Goal: Task Accomplishment & Management: Manage account settings

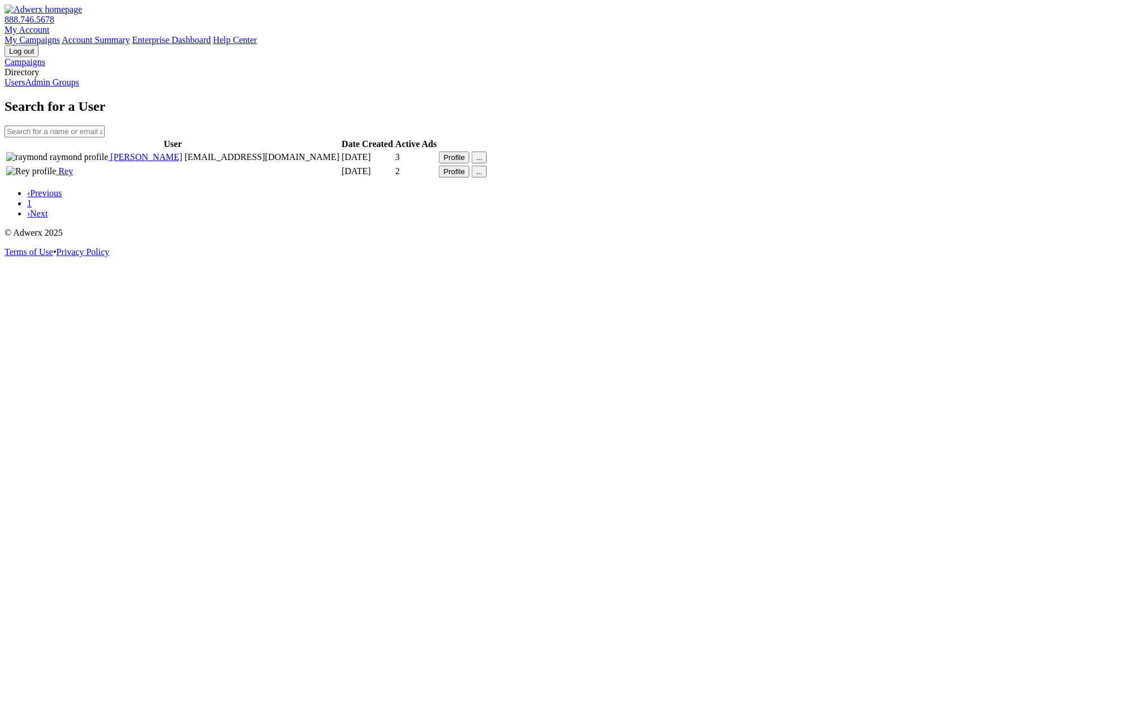
click at [449, 219] on div "Search for a User User Date Created Active Ads raymond raymond ray@raytest.com …" at bounding box center [570, 159] width 1130 height 120
click at [719, 219] on div "Search for a User User Date Created Active Ads raymond raymond ray@raytest.com …" at bounding box center [570, 159] width 1130 height 120
click at [487, 163] on button "..." at bounding box center [479, 158] width 15 height 12
drag, startPoint x: 819, startPoint y: 385, endPoint x: 812, endPoint y: 385, distance: 7.4
click at [818, 219] on div "Search for a User User Date Created Active Ads raymond raymond ray@raytest.com …" at bounding box center [570, 159] width 1130 height 120
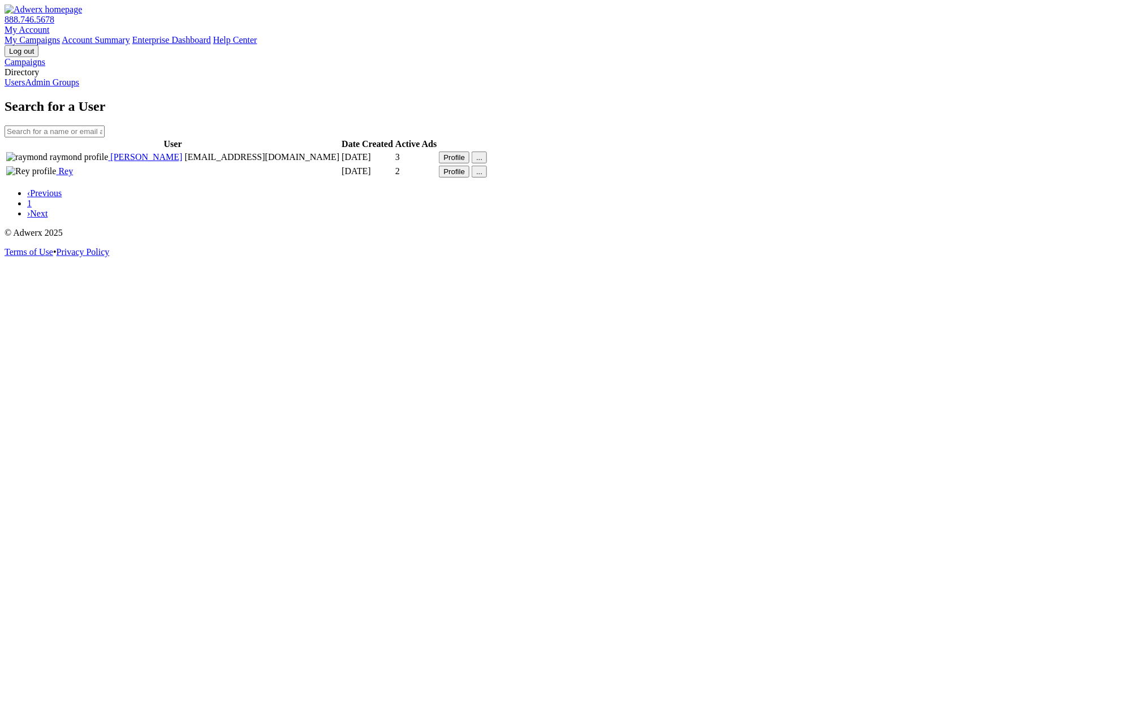
click at [469, 163] on button "Profile" at bounding box center [454, 158] width 31 height 12
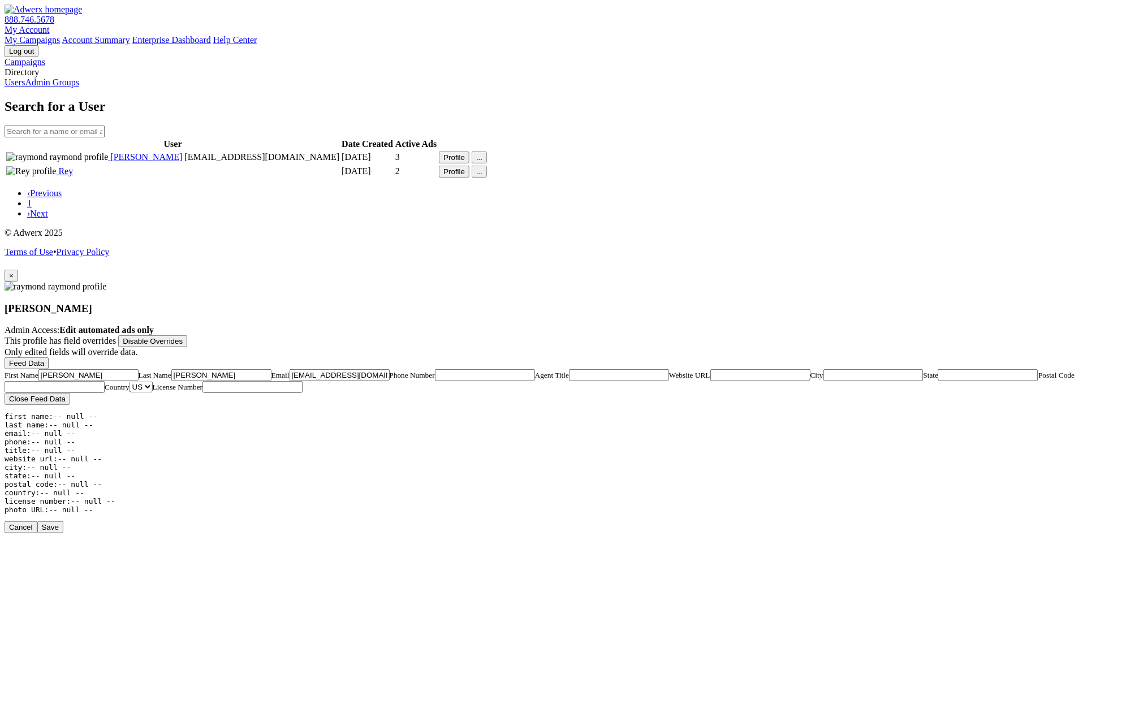
click at [37, 533] on button "Cancel" at bounding box center [21, 527] width 33 height 12
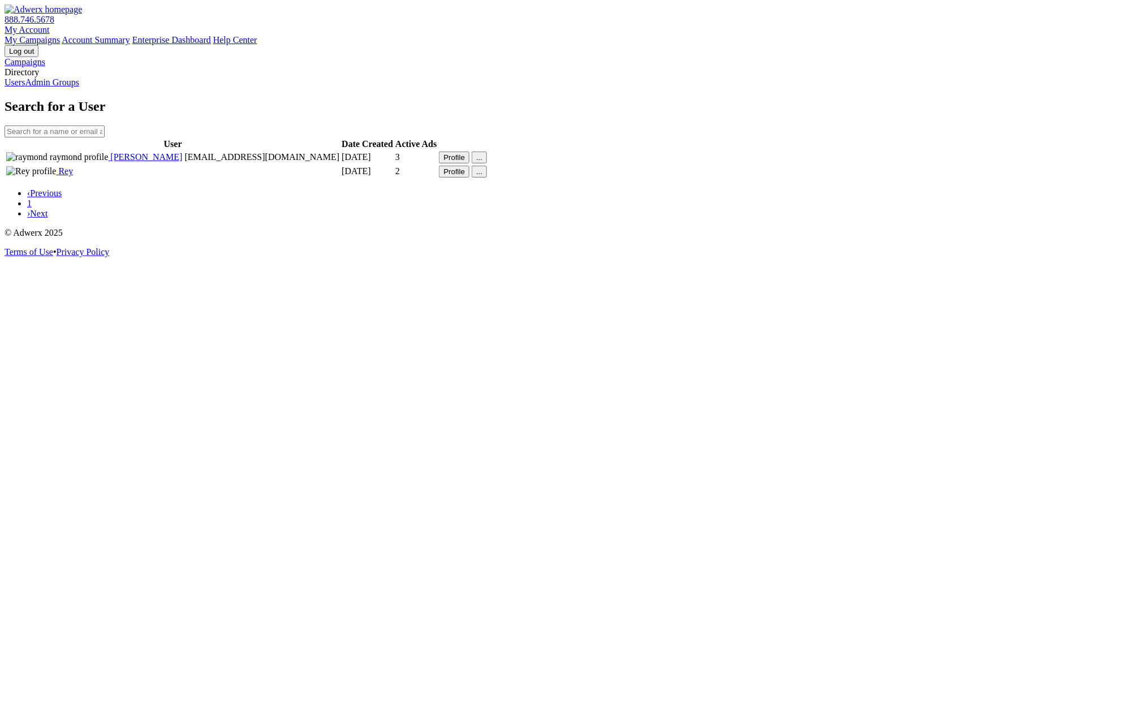
click at [469, 163] on button "Profile" at bounding box center [454, 158] width 31 height 12
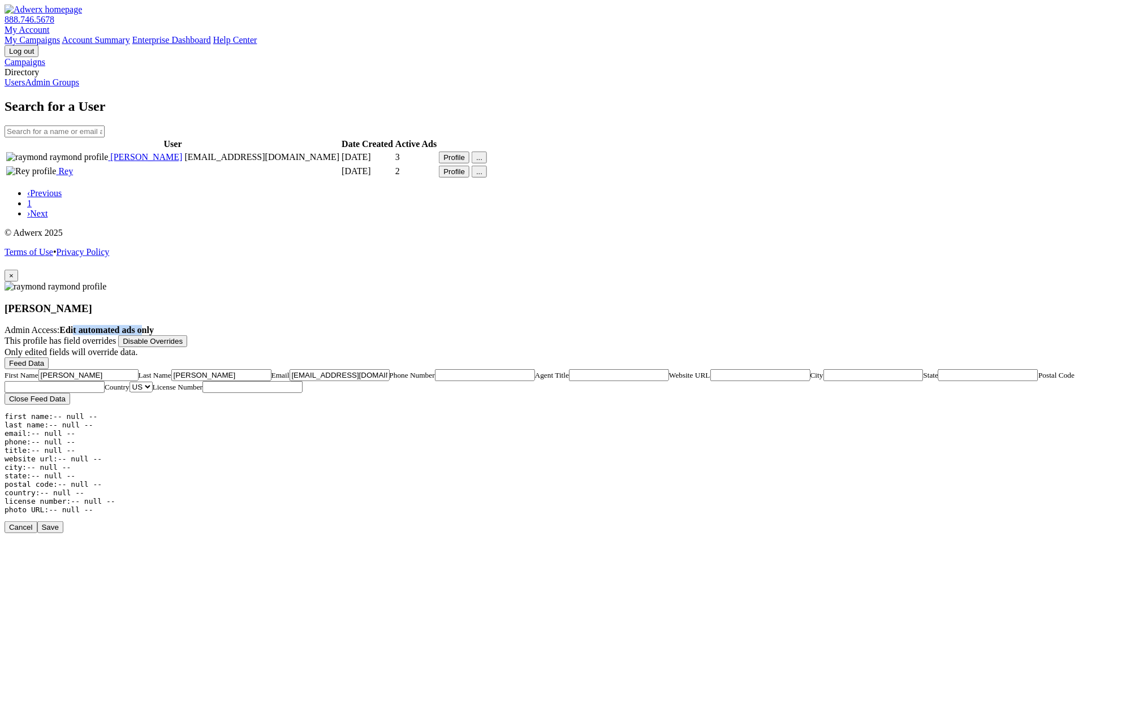
click at [154, 325] on strong "Edit automated ads only" at bounding box center [106, 330] width 94 height 10
click at [360, 282] on section "raymond raymond Admin Access: Edit automated ads only" at bounding box center [570, 309] width 1130 height 54
click at [535, 369] on input "Phone Number" at bounding box center [485, 375] width 100 height 12
type input "2672214671"
click at [63, 531] on button "Save" at bounding box center [50, 527] width 26 height 12
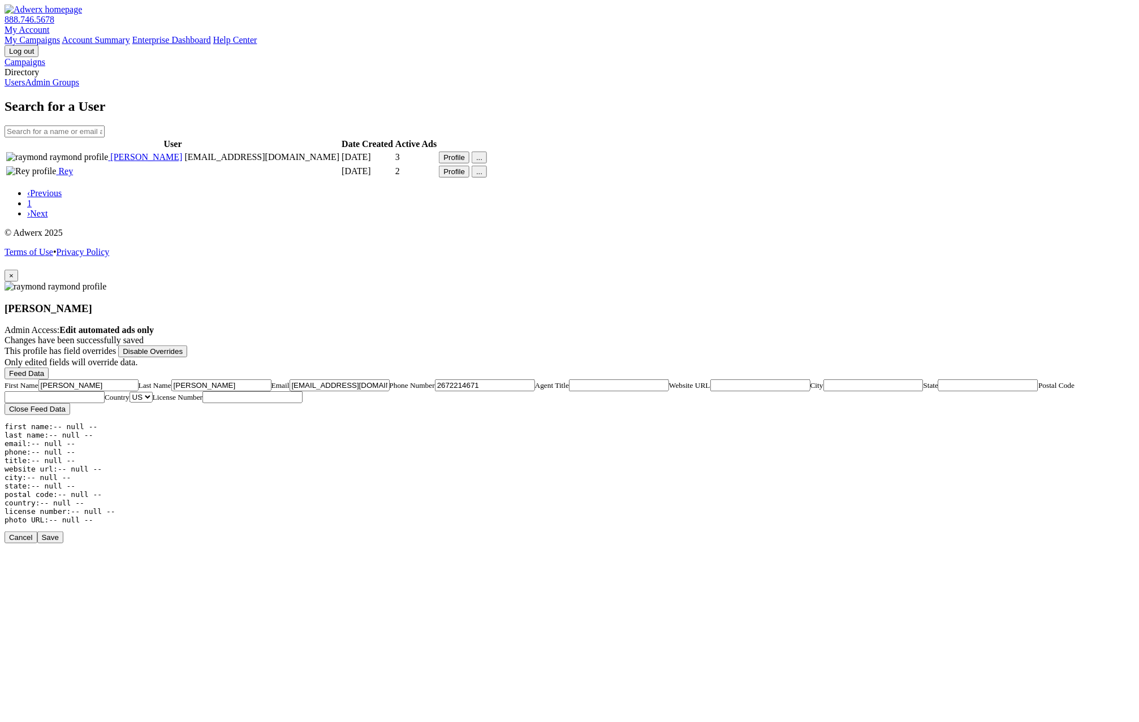
click at [139, 379] on input "raymond" at bounding box center [88, 385] width 100 height 12
click at [49, 368] on button "Feed Data" at bounding box center [27, 374] width 44 height 12
click at [70, 403] on button "Close Feed Data" at bounding box center [38, 409] width 66 height 12
click at [49, 368] on button "Feed Data" at bounding box center [27, 374] width 44 height 12
click at [14, 271] on span "×" at bounding box center [11, 275] width 5 height 8
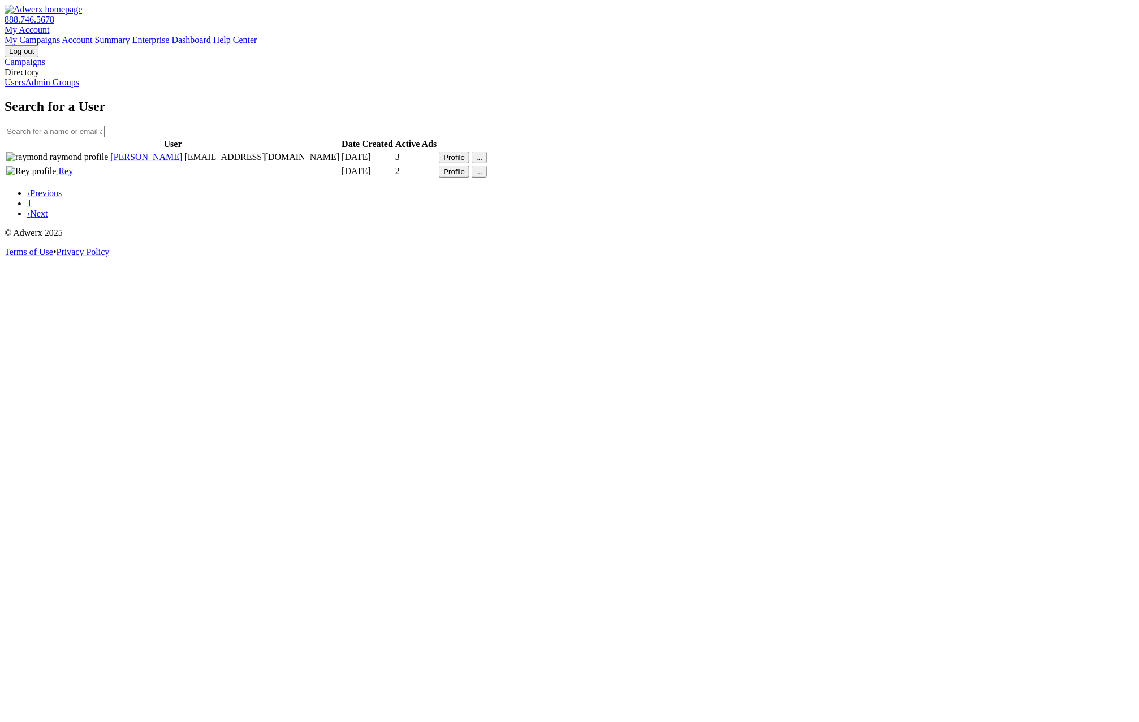
click at [469, 163] on button "Profile" at bounding box center [454, 158] width 31 height 12
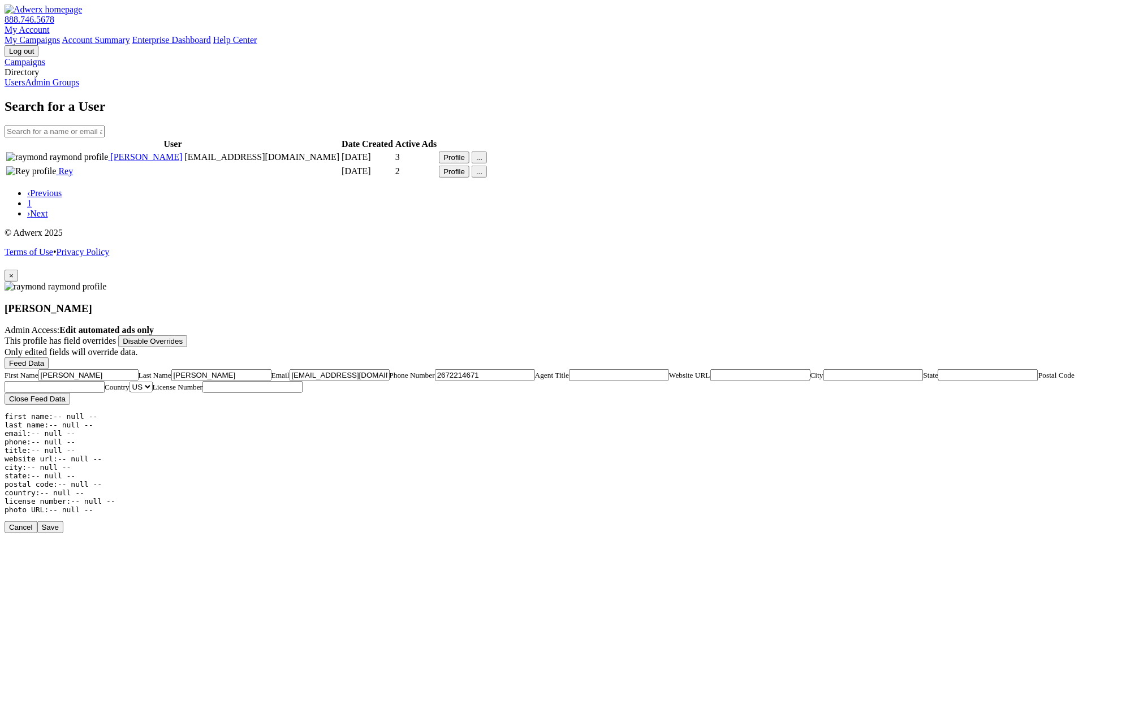
click at [14, 271] on span "×" at bounding box center [11, 275] width 5 height 8
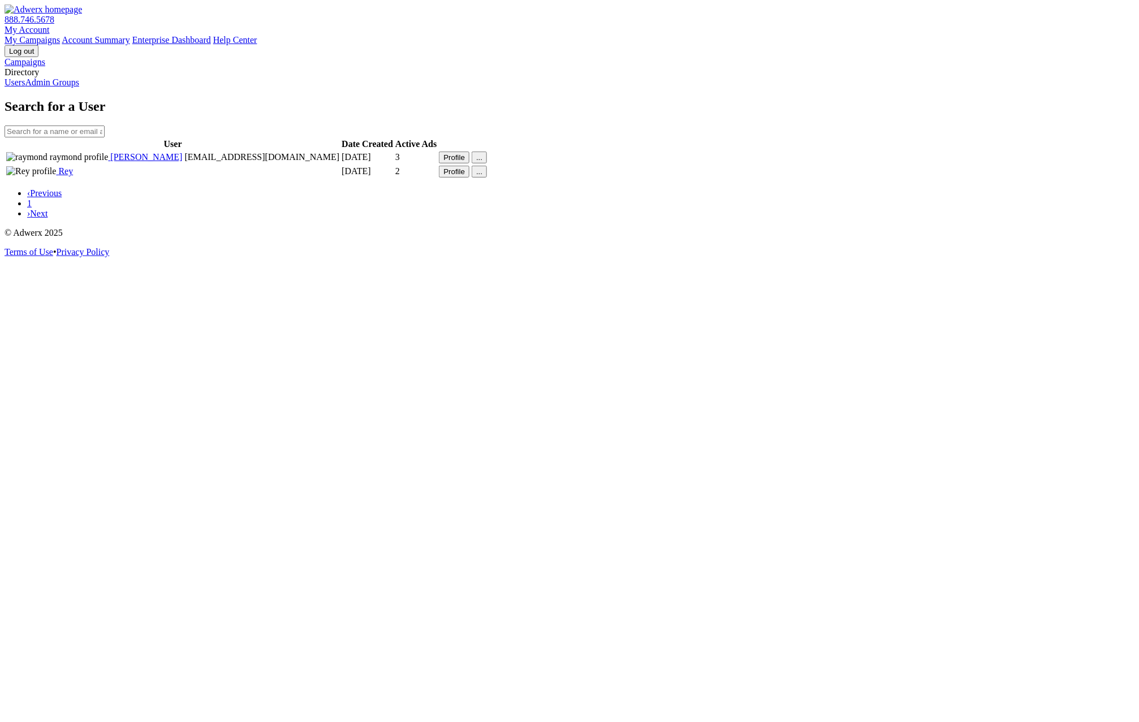
click at [79, 87] on link "Admin Groups" at bounding box center [52, 82] width 54 height 10
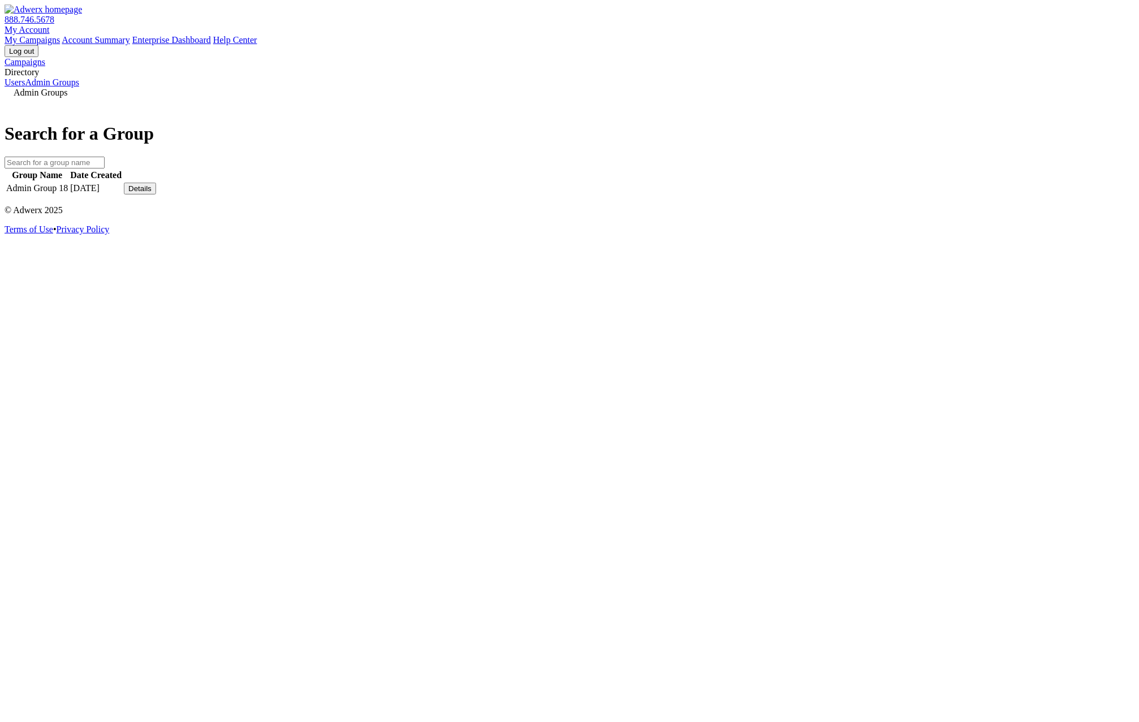
click at [883, 196] on div "Admin Groups Search for a Group Group Name Date Created Admin Group 18 7/10/202…" at bounding box center [570, 142] width 1130 height 109
click at [152, 193] on div "Details" at bounding box center [139, 188] width 23 height 8
click at [855, 184] on link "View Group" at bounding box center [832, 180] width 45 height 10
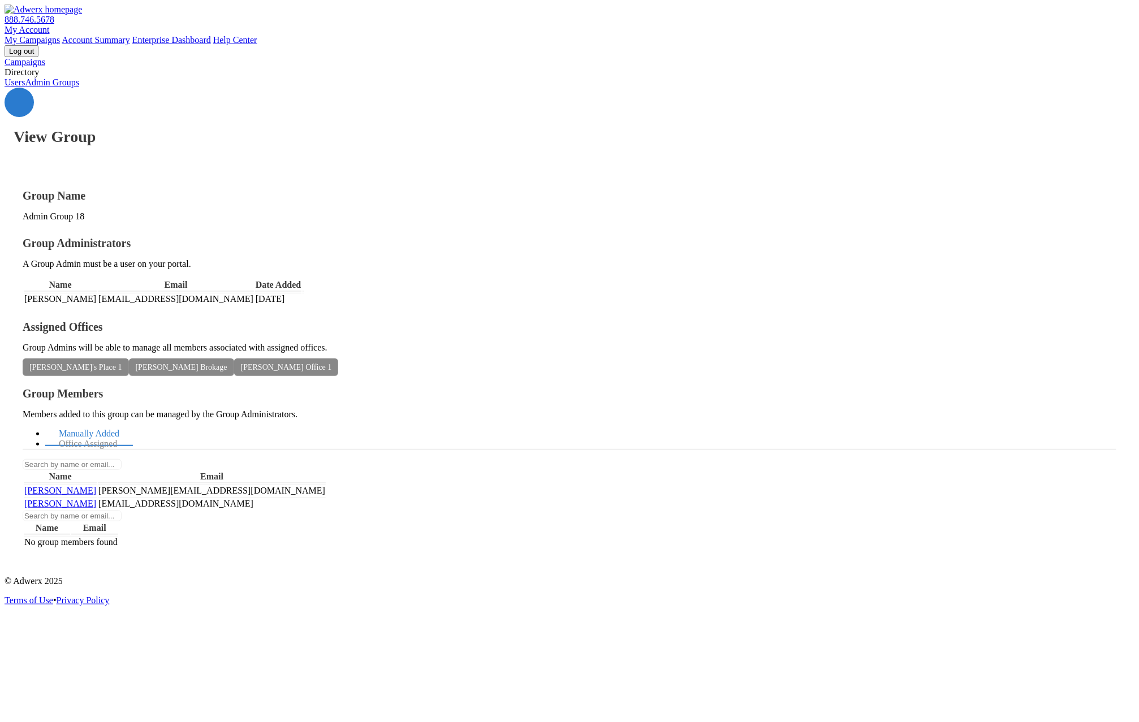
click at [53, 77] on div "Directory" at bounding box center [570, 72] width 1130 height 10
click at [25, 87] on link "Users" at bounding box center [15, 82] width 20 height 10
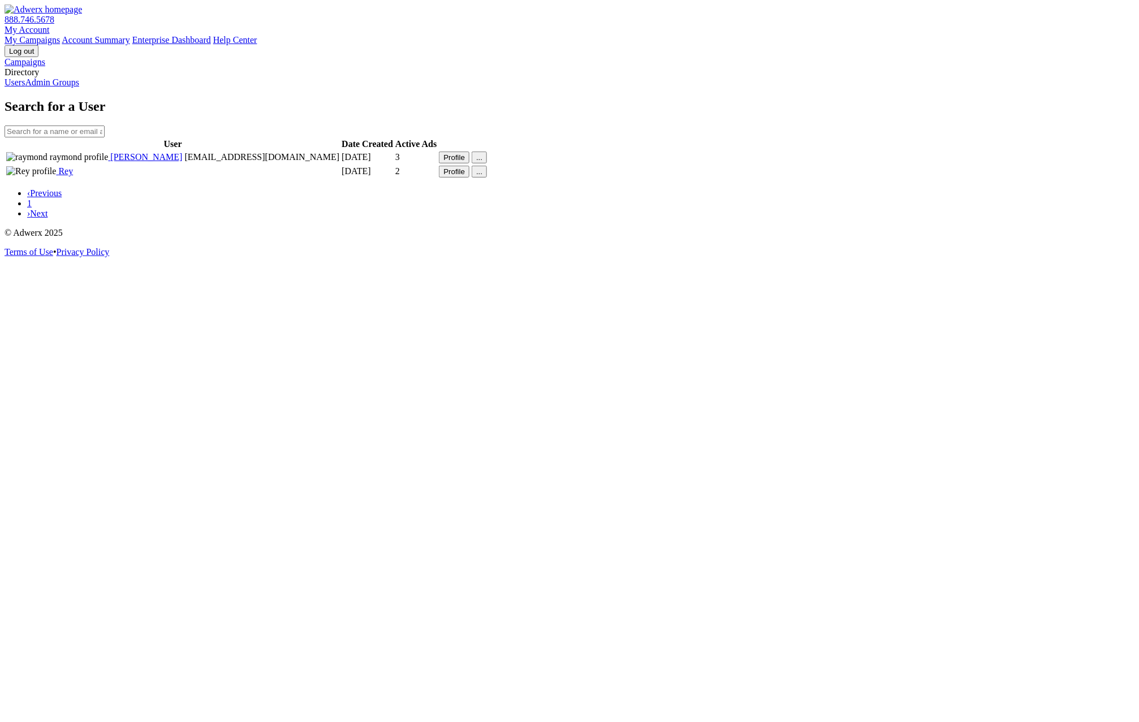
click at [45, 63] on link "Campaigns" at bounding box center [25, 62] width 41 height 10
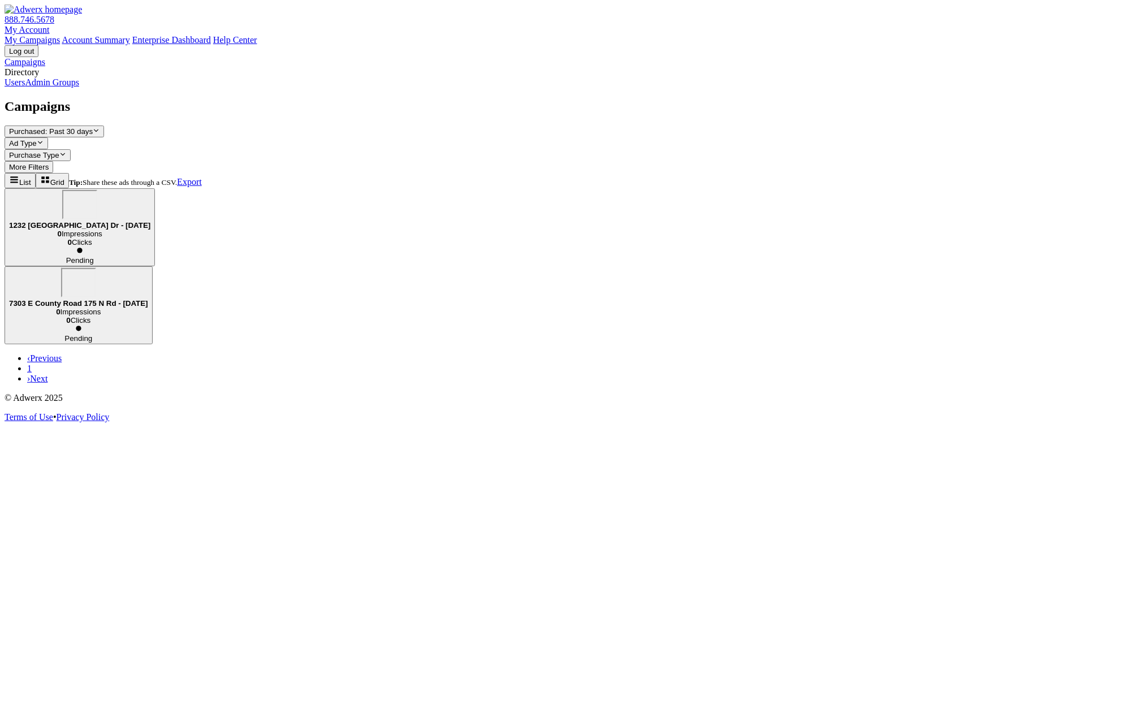
click at [202, 177] on link "Export" at bounding box center [189, 182] width 25 height 10
click at [53, 88] on div "Campaigns Directory Users Admin Groups" at bounding box center [570, 72] width 1130 height 31
click at [563, 384] on div "Campaigns Purchased: Past 30 days Reveal list of Purchased: Past 30 days Ad Typ…" at bounding box center [570, 241] width 1130 height 285
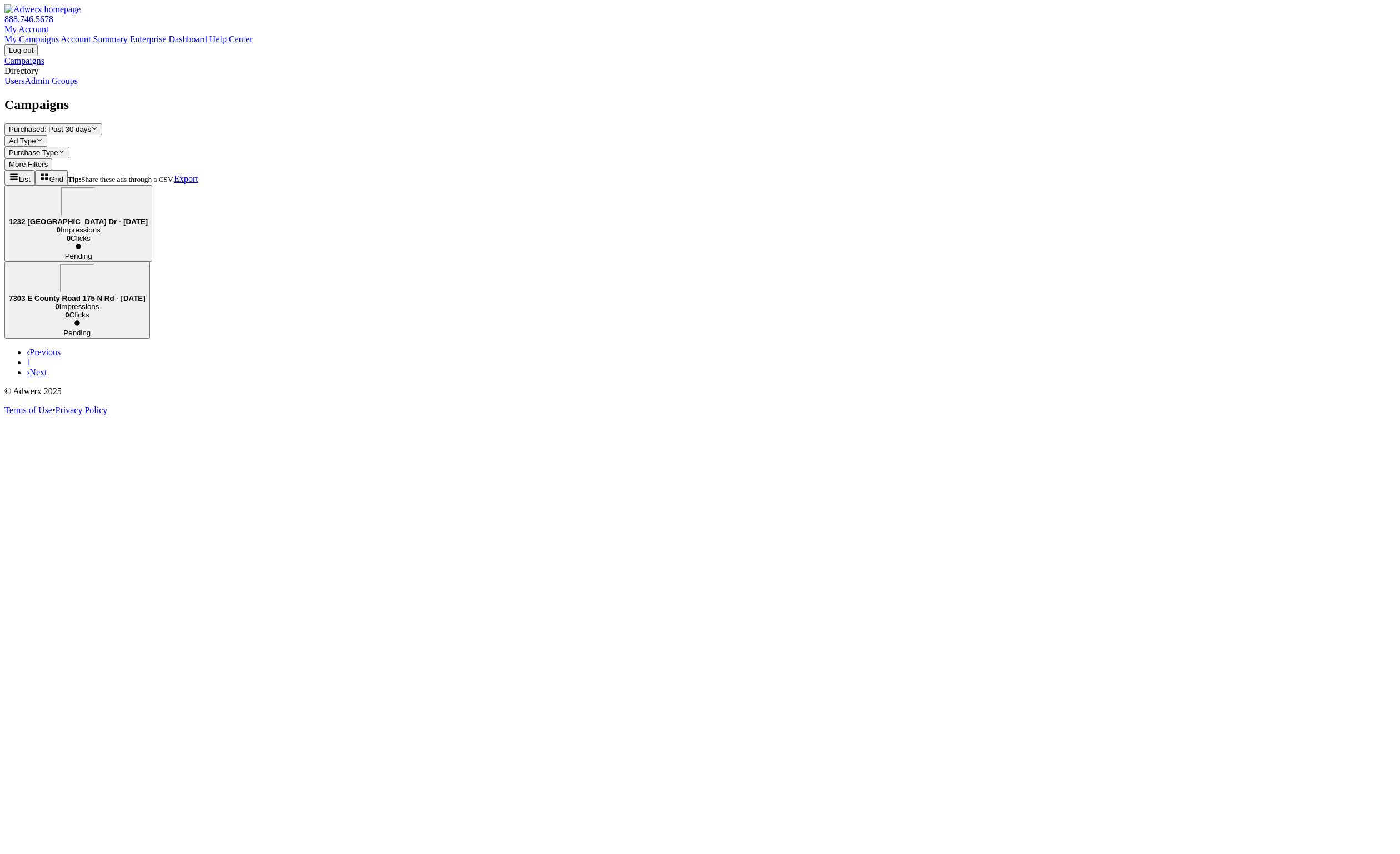
click at [78, 85] on link "Admin Groups" at bounding box center [51, 81] width 53 height 10
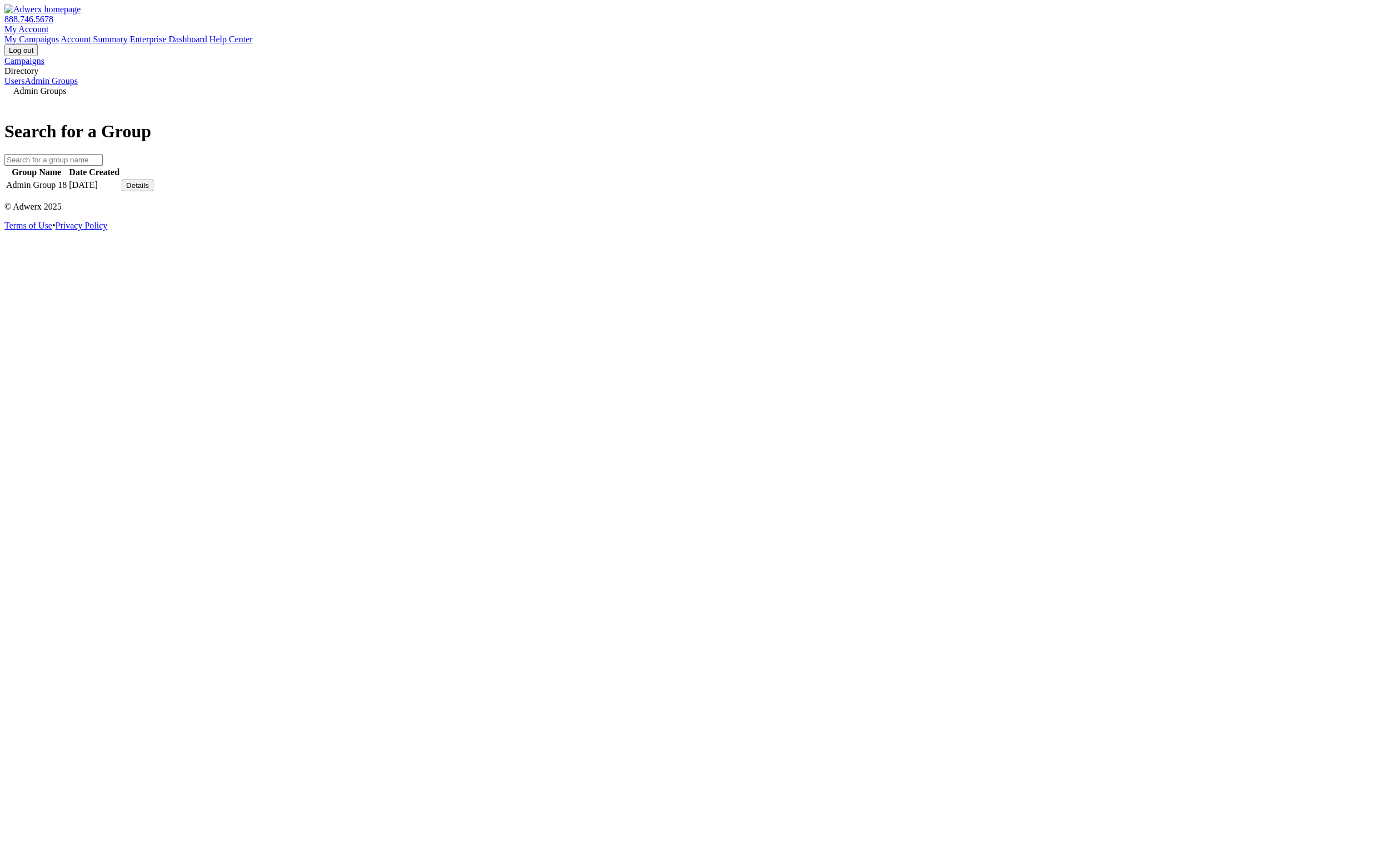
click at [149, 190] on div "Details" at bounding box center [137, 185] width 23 height 8
click at [1044, 181] on link "View Group" at bounding box center [1026, 177] width 44 height 10
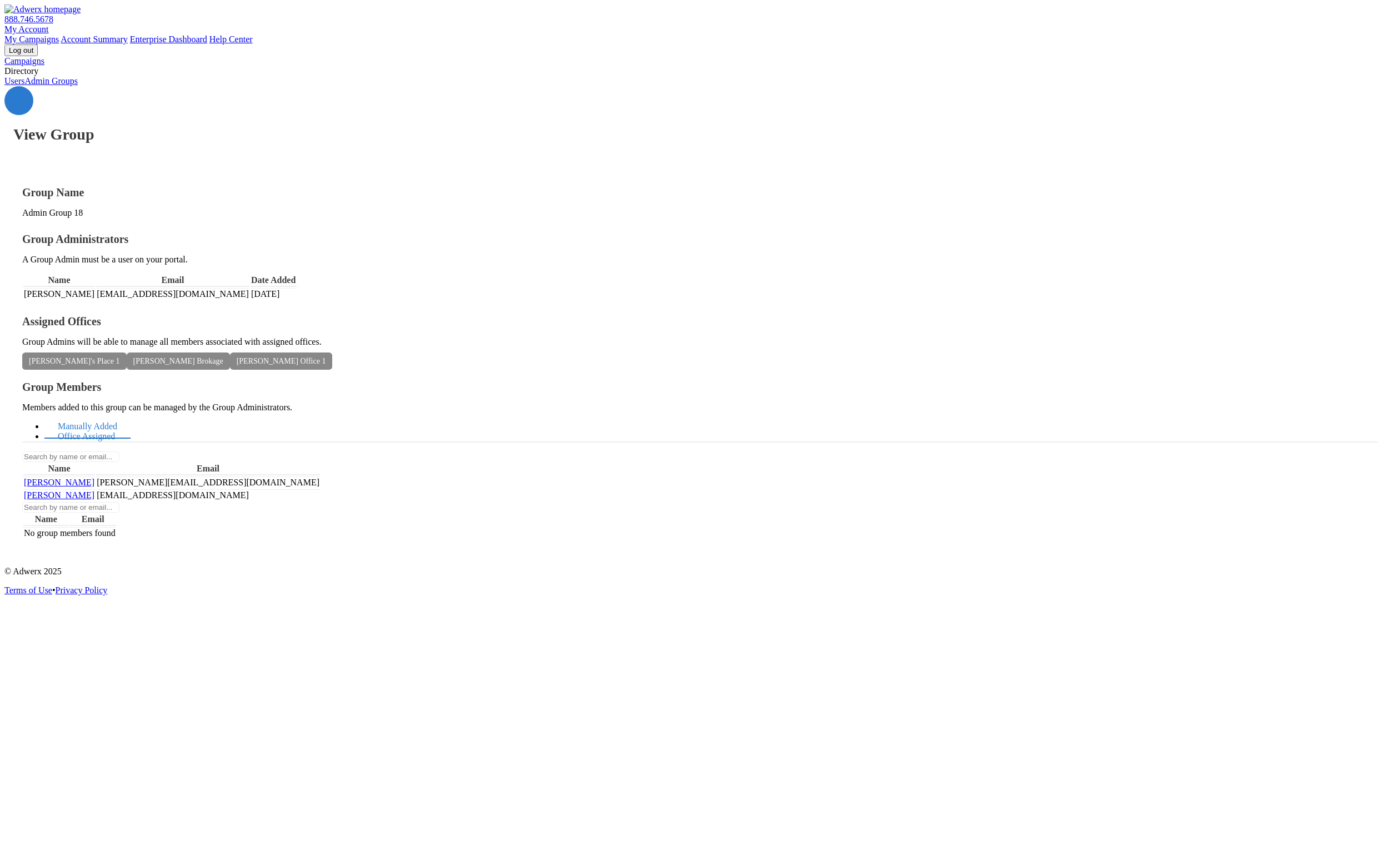
click at [129, 425] on link "Office Assigned" at bounding box center [85, 436] width 84 height 24
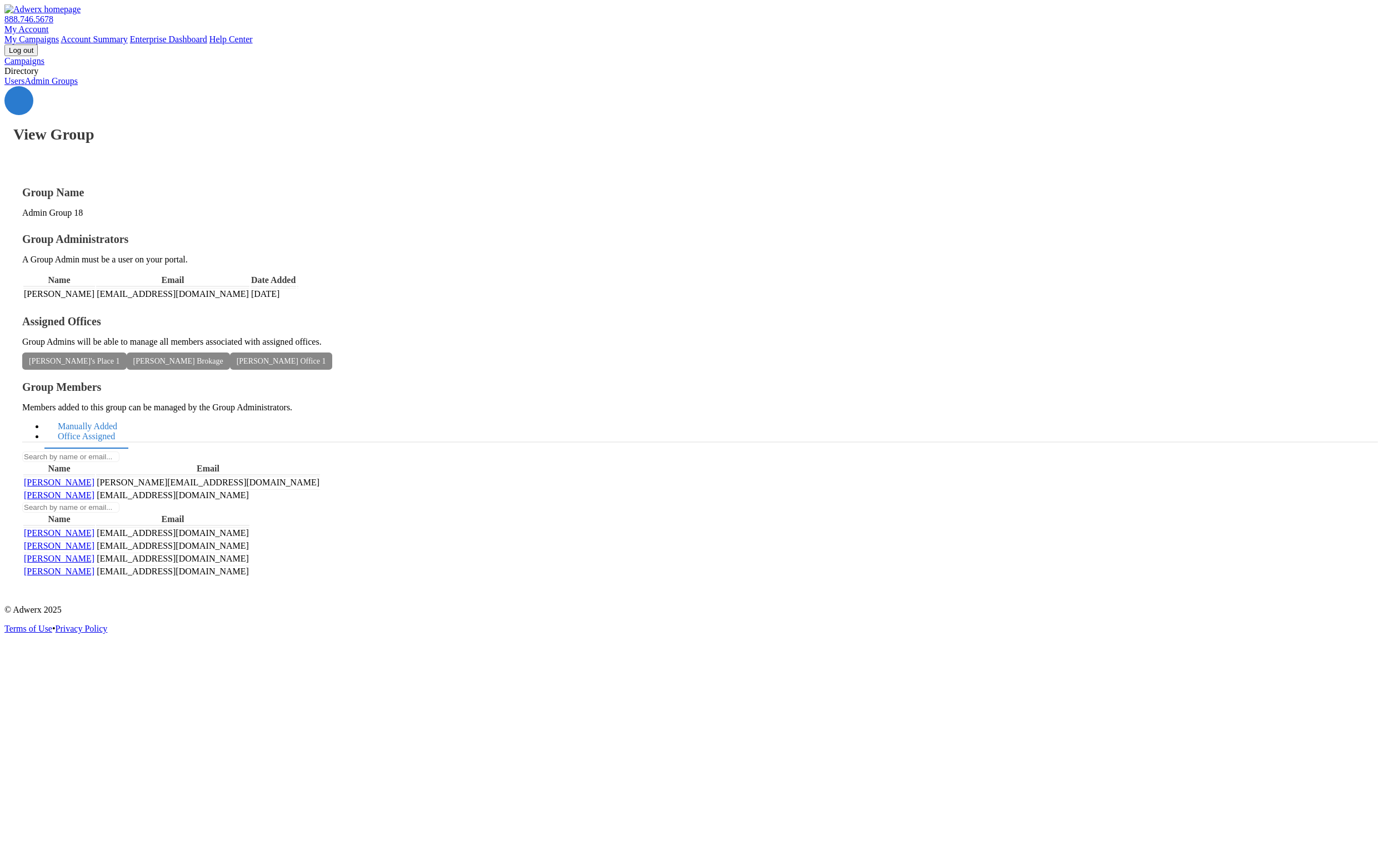
click at [131, 415] on link "Manually Added" at bounding box center [87, 427] width 86 height 24
click at [333, 353] on span "Raymond Office 1" at bounding box center [281, 362] width 103 height 18
click at [724, 596] on div "View Group Group Name Admin Group 18 Group Administrators A Group Admin must be…" at bounding box center [700, 341] width 1391 height 510
drag, startPoint x: 577, startPoint y: 564, endPoint x: 476, endPoint y: 453, distance: 150.1
click at [577, 564] on div "View Group Group Name Admin Group 18 Group Administrators A Group Admin must be…" at bounding box center [700, 341] width 1391 height 510
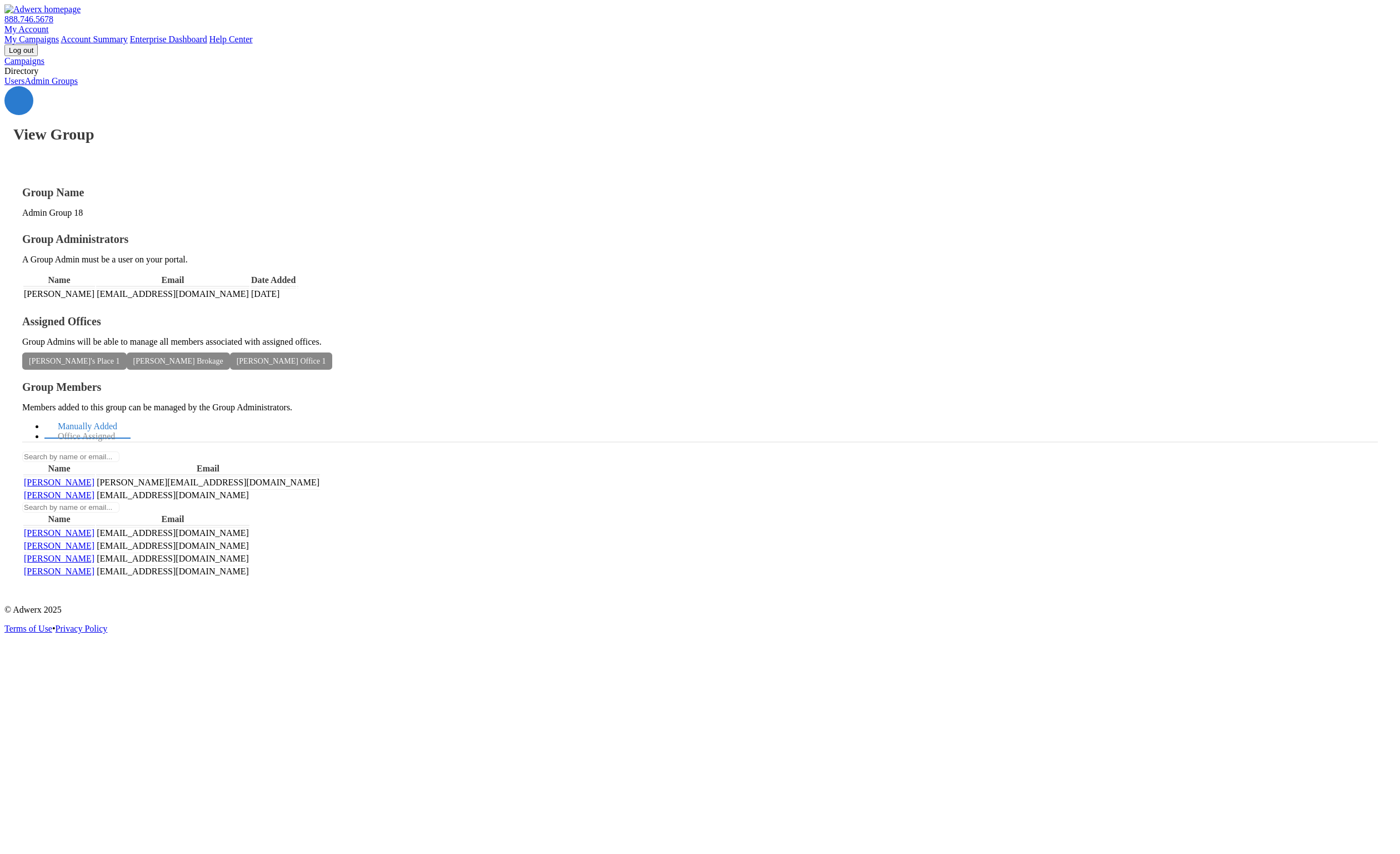
click at [25, 85] on link "Users" at bounding box center [15, 81] width 20 height 10
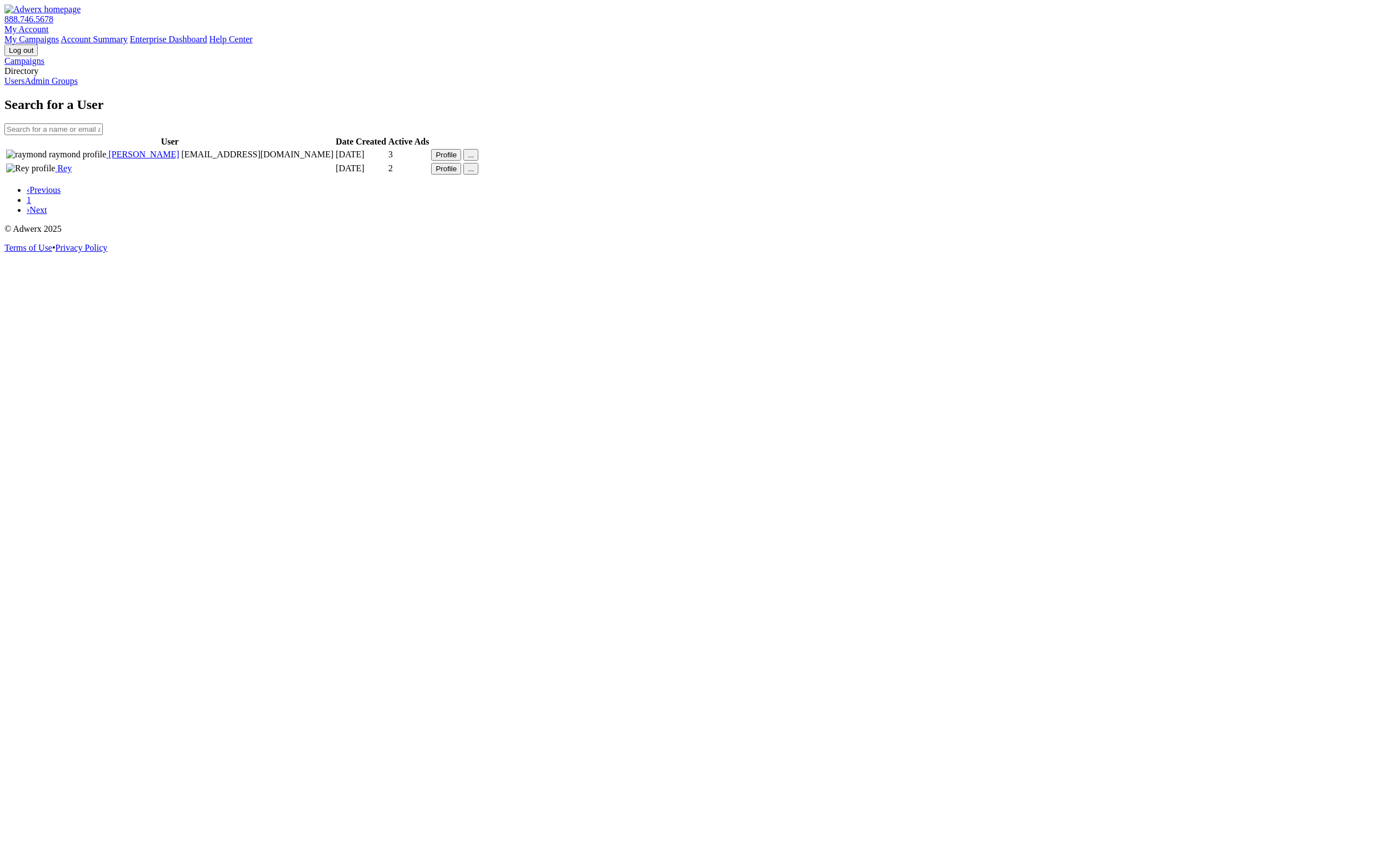
click at [69, 85] on link "Admin Groups" at bounding box center [51, 81] width 53 height 10
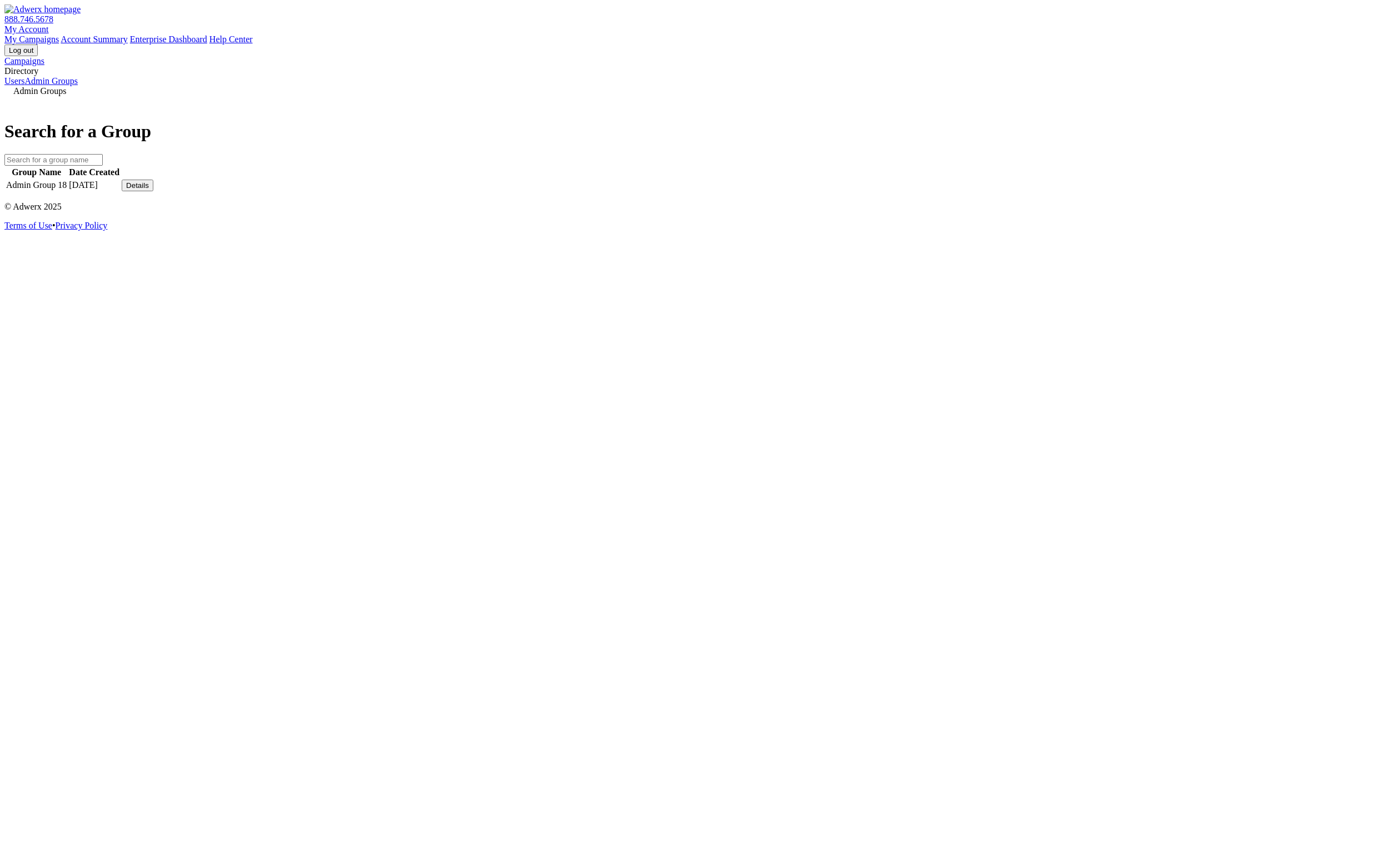
click at [149, 190] on div "Details" at bounding box center [137, 185] width 23 height 8
click at [1044, 181] on link "View Group" at bounding box center [1026, 177] width 44 height 10
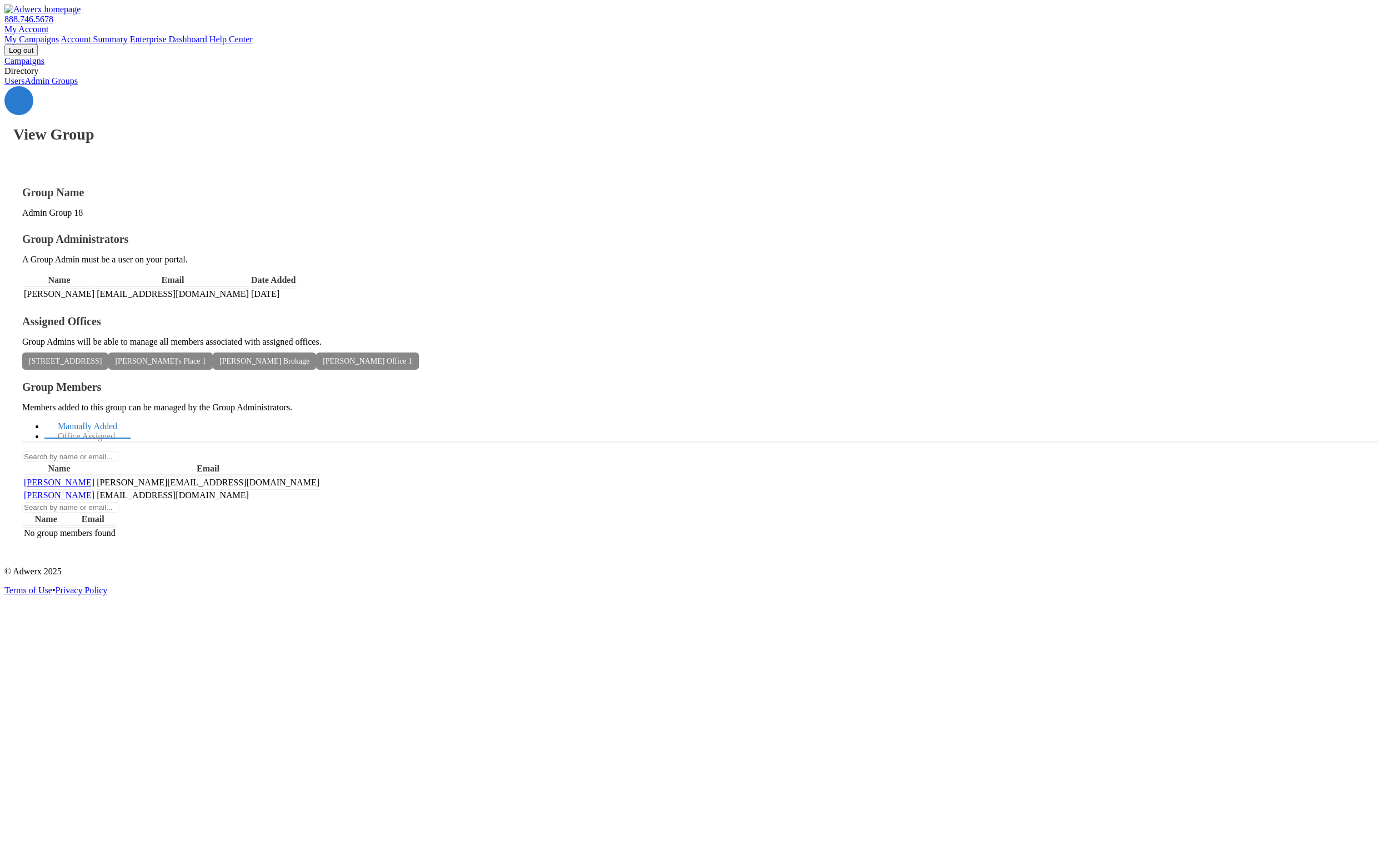
click at [25, 85] on link "Users" at bounding box center [15, 81] width 20 height 10
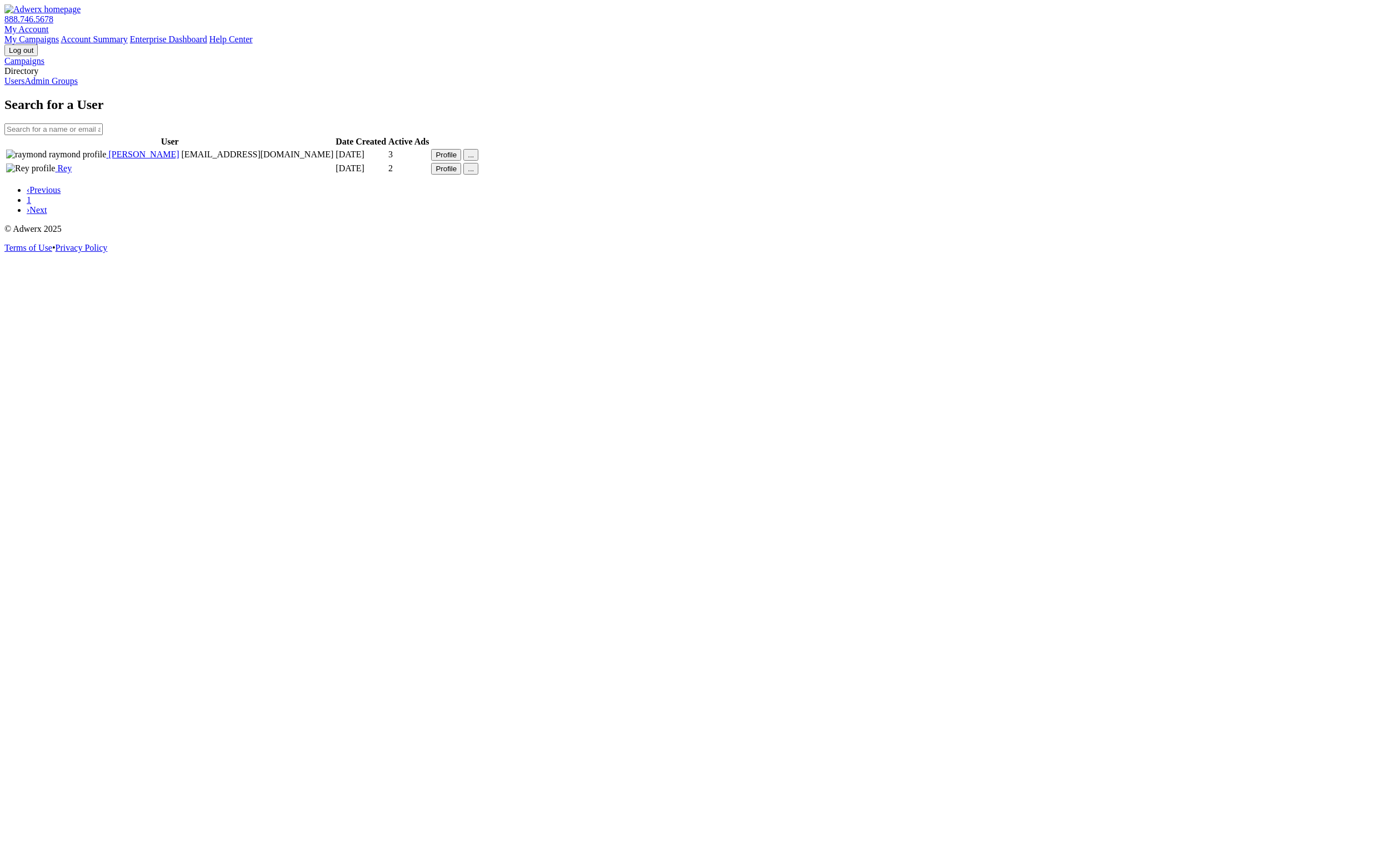
click at [44, 65] on link "Campaigns" at bounding box center [25, 61] width 40 height 10
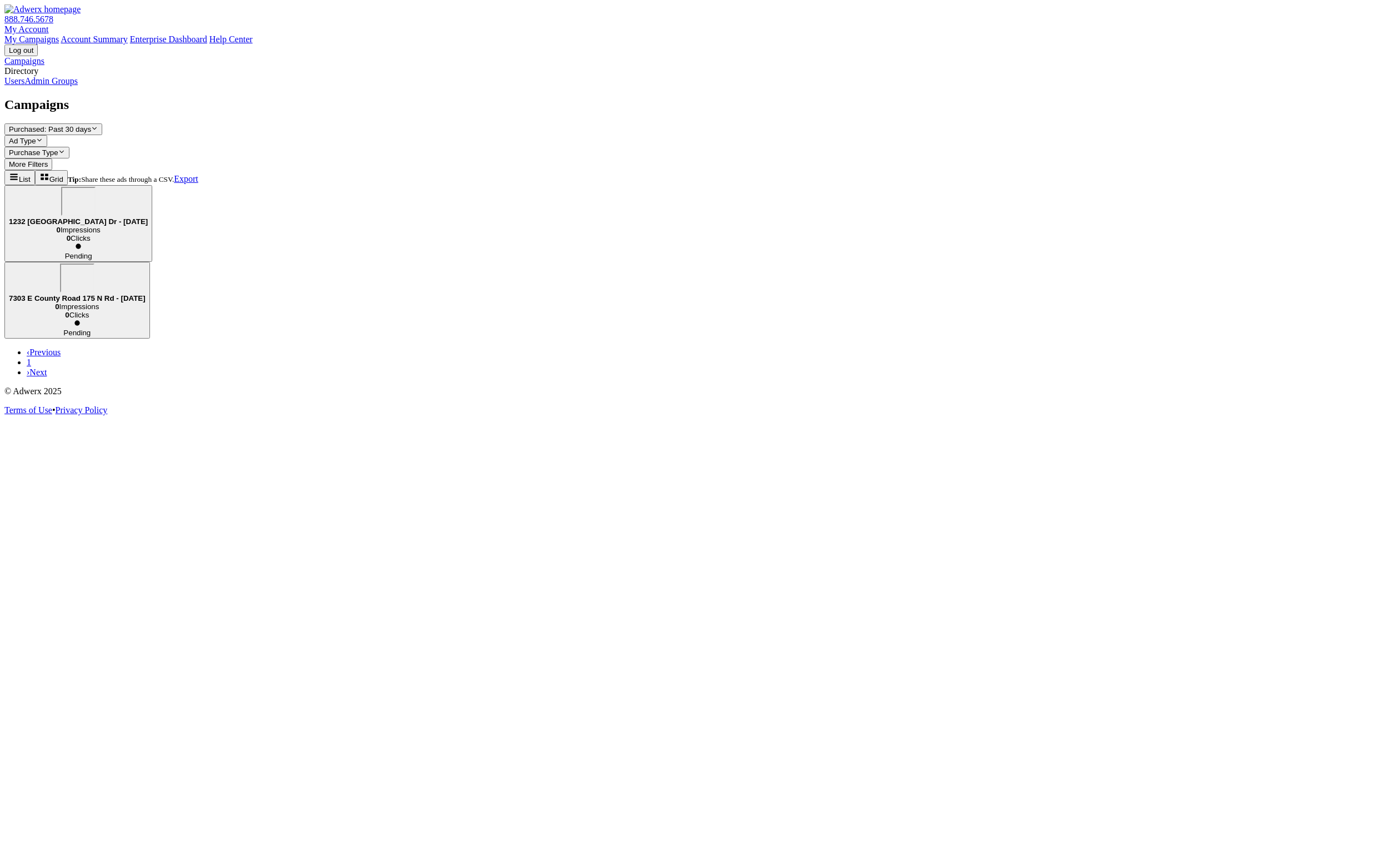
click at [582, 377] on div "Campaigns Purchased: Past 30 days Reveal list of Purchased: Past 30 days Ad Typ…" at bounding box center [700, 237] width 1391 height 280
click at [25, 85] on link "Users" at bounding box center [15, 81] width 20 height 10
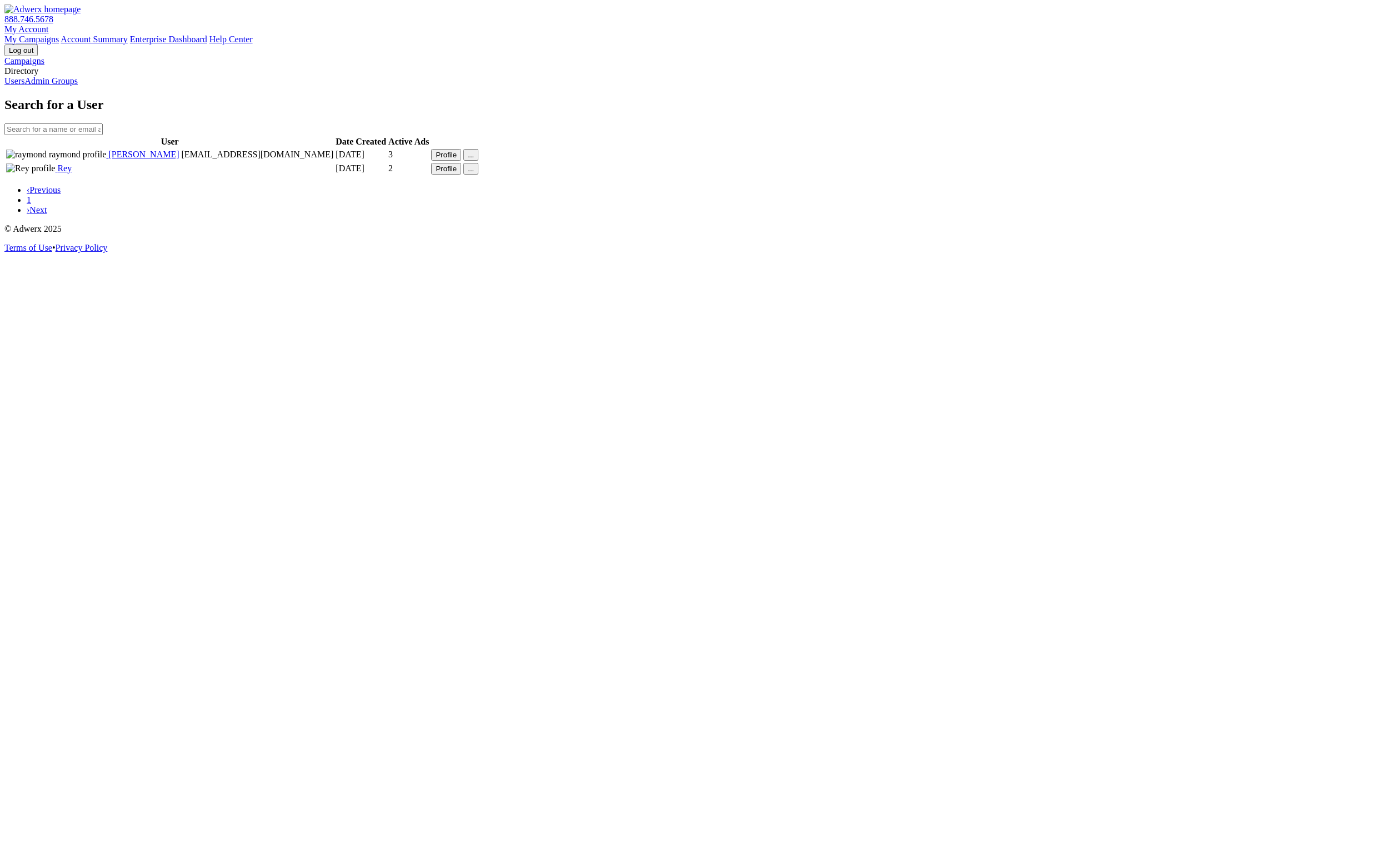
click at [54, 85] on link "Admin Groups" at bounding box center [51, 81] width 53 height 10
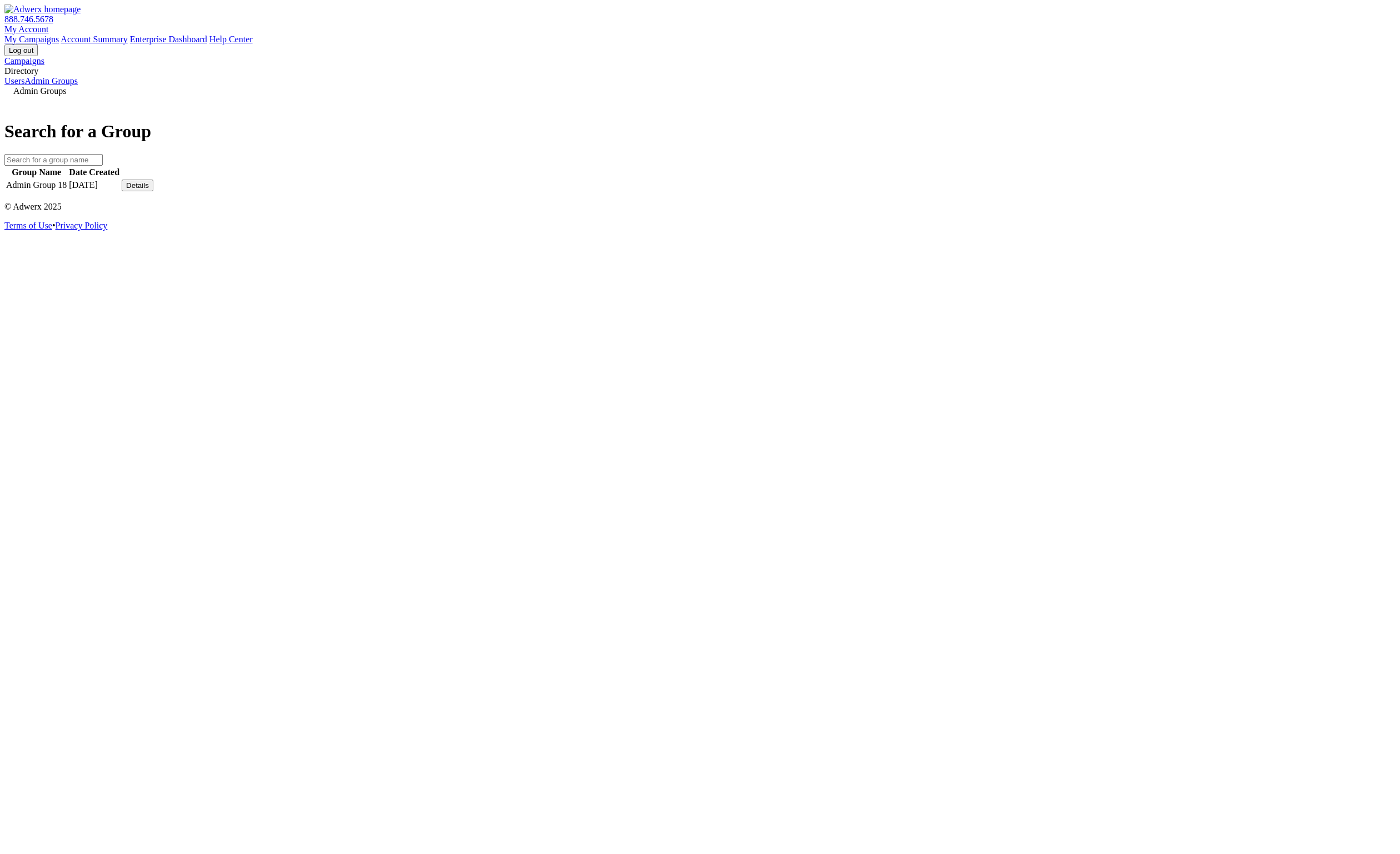
click at [149, 190] on div "Details" at bounding box center [137, 185] width 23 height 8
click at [1040, 181] on link "View Group" at bounding box center [1026, 177] width 44 height 10
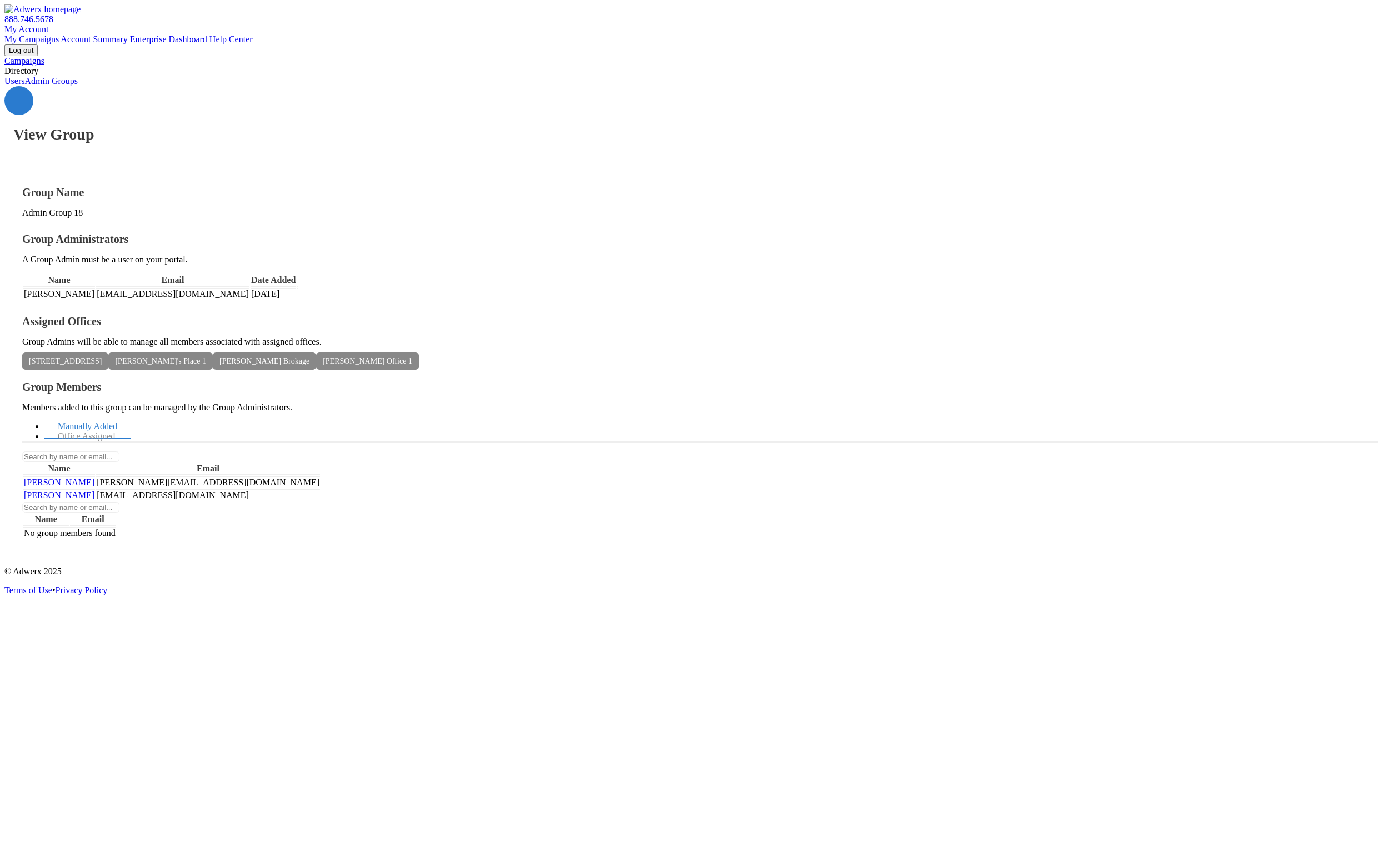
drag, startPoint x: 434, startPoint y: 319, endPoint x: 440, endPoint y: 319, distance: 6.0
click at [419, 353] on span "Raymond Office 1" at bounding box center [367, 362] width 103 height 18
drag, startPoint x: 326, startPoint y: 308, endPoint x: 465, endPoint y: 419, distance: 177.9
click at [326, 315] on div "Assigned Offices Group Admins will be able to manage all members associated wit…" at bounding box center [700, 340] width 1356 height 50
drag, startPoint x: 1142, startPoint y: 274, endPoint x: 1069, endPoint y: 275, distance: 73.0
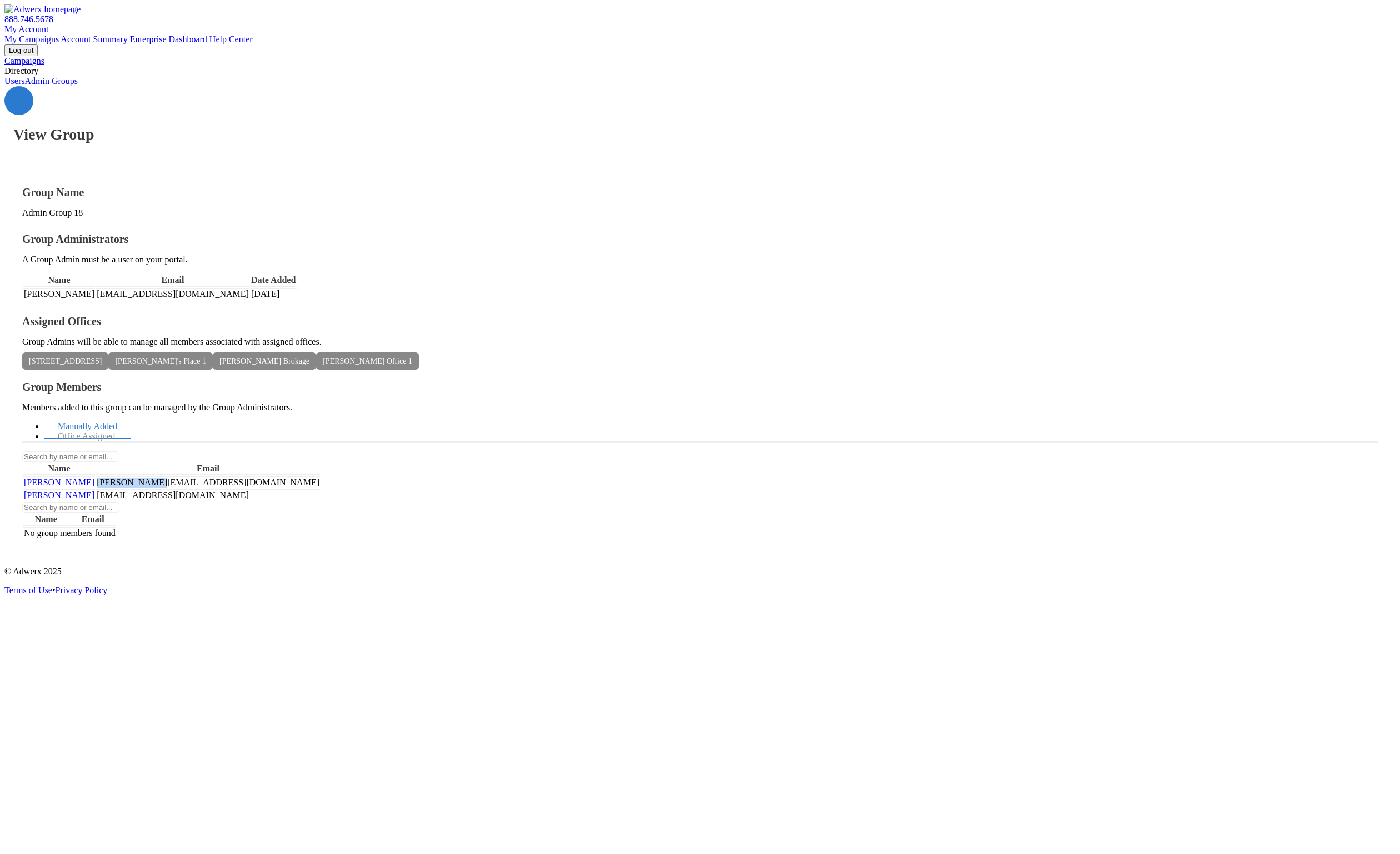
click at [320, 477] on tr "Jon jon jon@gmail.com" at bounding box center [172, 483] width 297 height 12
copy td "jon@gmail.com"
click at [25, 85] on link "Users" at bounding box center [15, 81] width 20 height 10
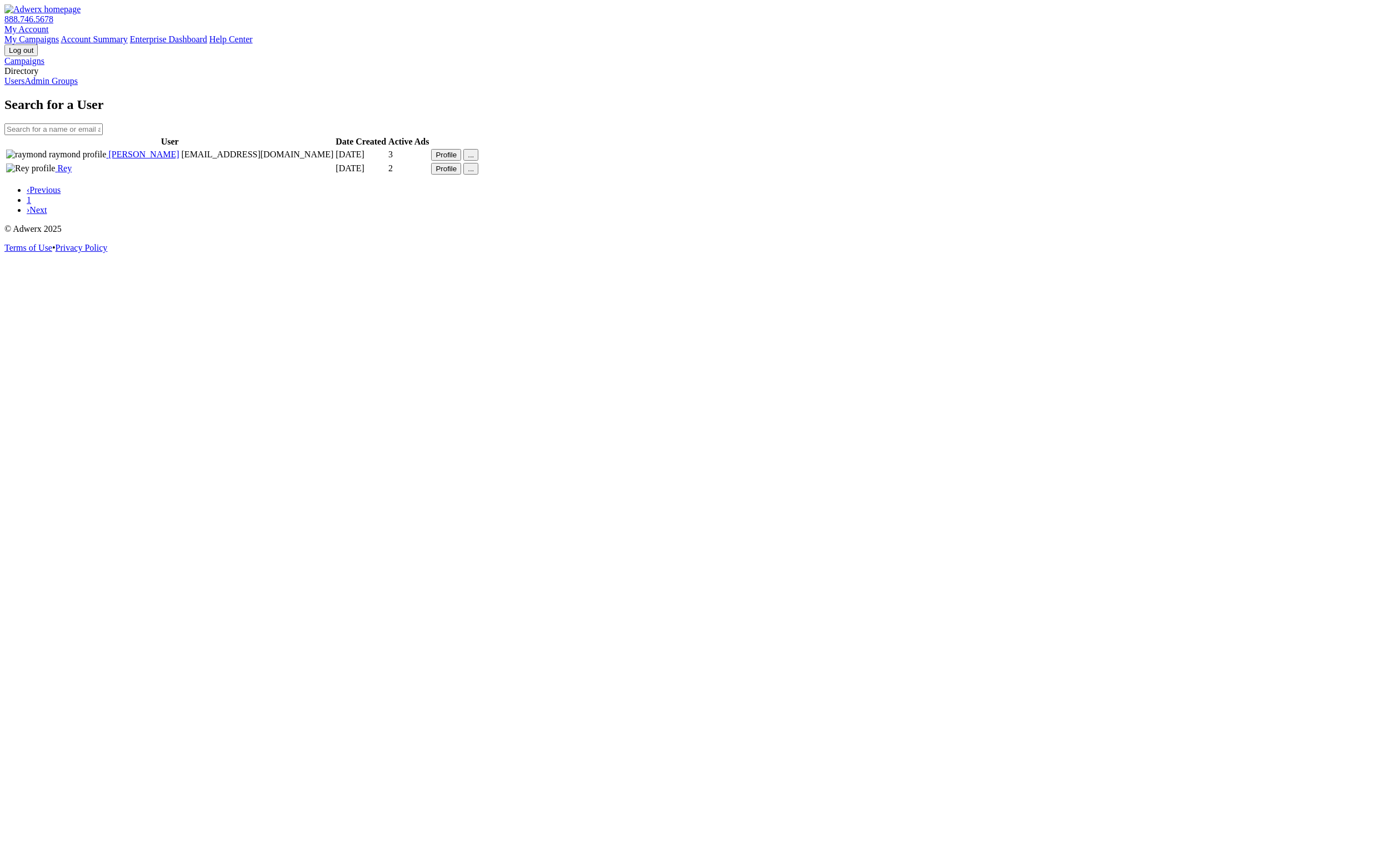
click at [461, 175] on button "Profile" at bounding box center [446, 169] width 30 height 12
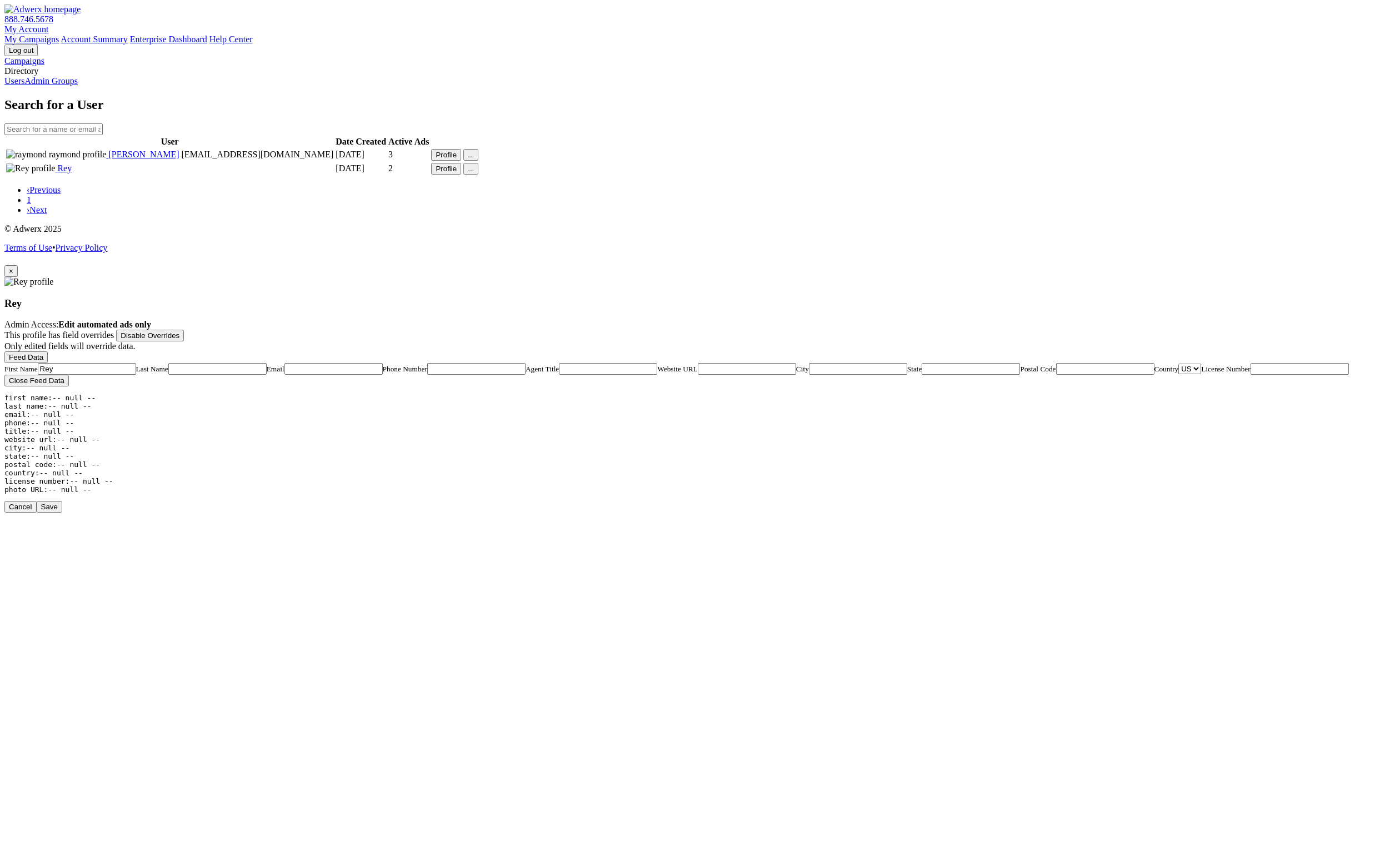
click at [383, 363] on input "Email" at bounding box center [334, 369] width 98 height 12
paste input "jon@gmail.com"
type input "jon@gmail.com"
click at [62, 512] on button "Save" at bounding box center [49, 507] width 26 height 12
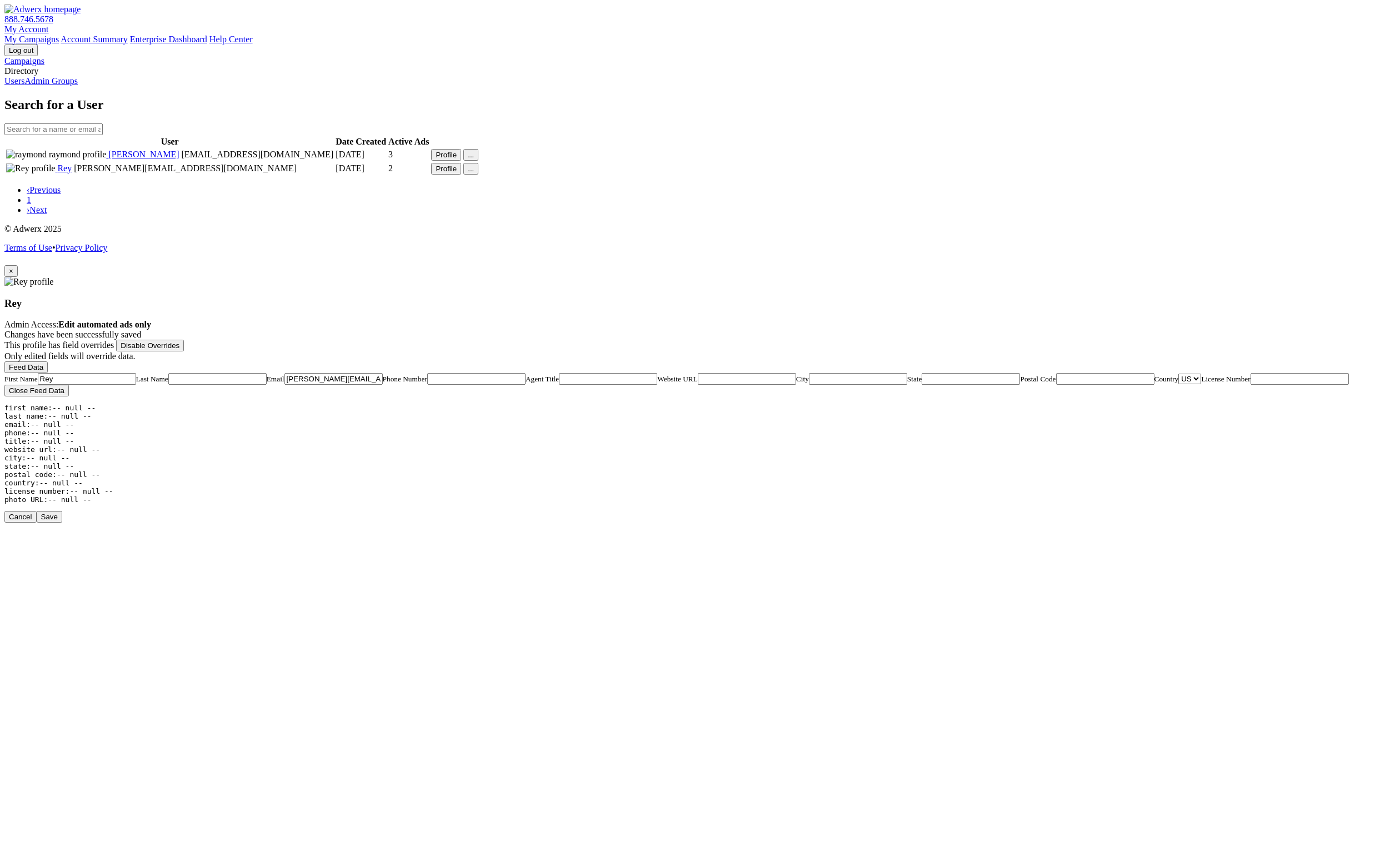
click at [18, 265] on button "×" at bounding box center [12, 271] width 14 height 12
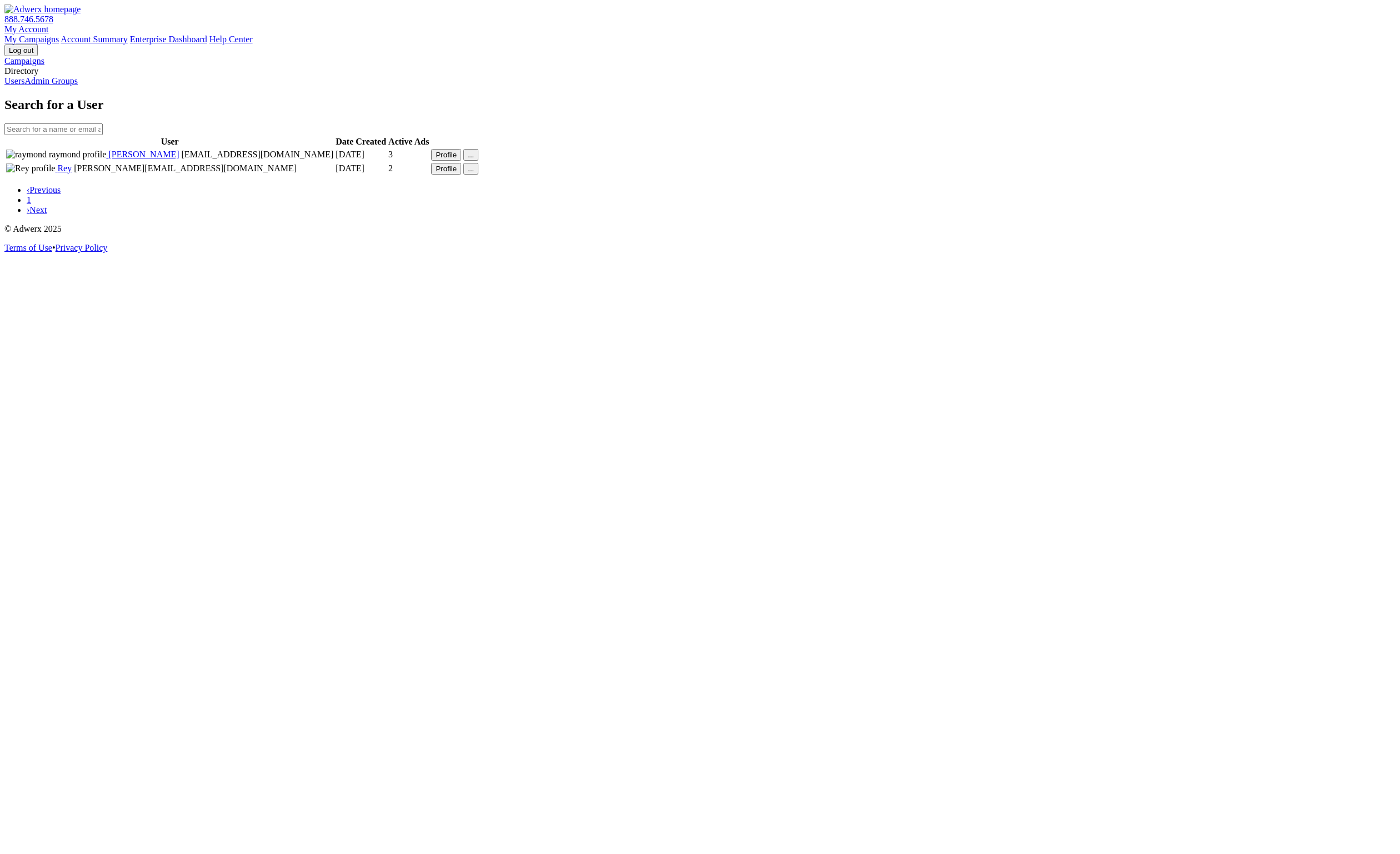
click at [53, 85] on link "Admin Groups" at bounding box center [51, 81] width 53 height 10
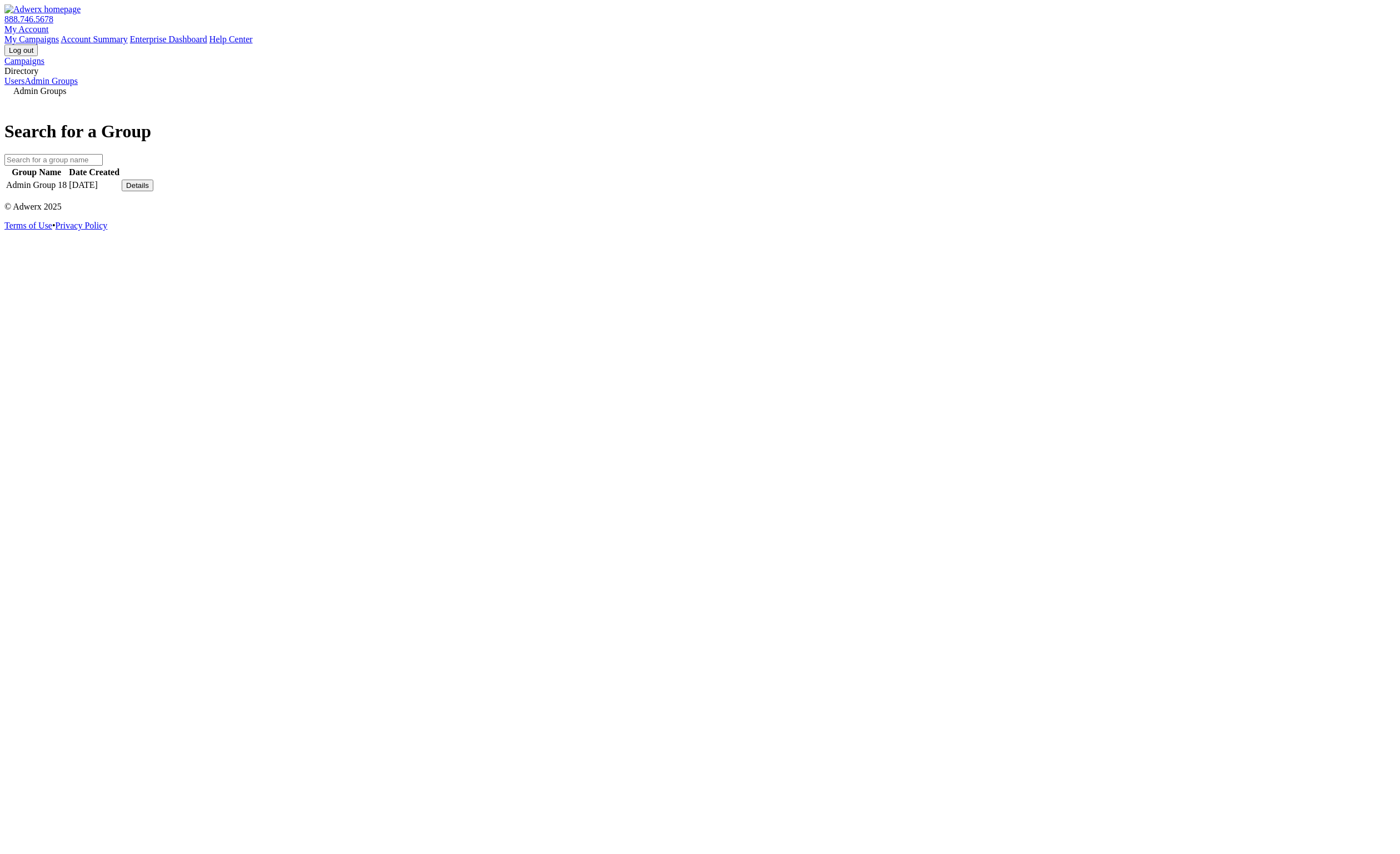
click at [149, 190] on div "Details" at bounding box center [137, 185] width 23 height 8
click at [1048, 181] on link "View Group" at bounding box center [1026, 177] width 44 height 10
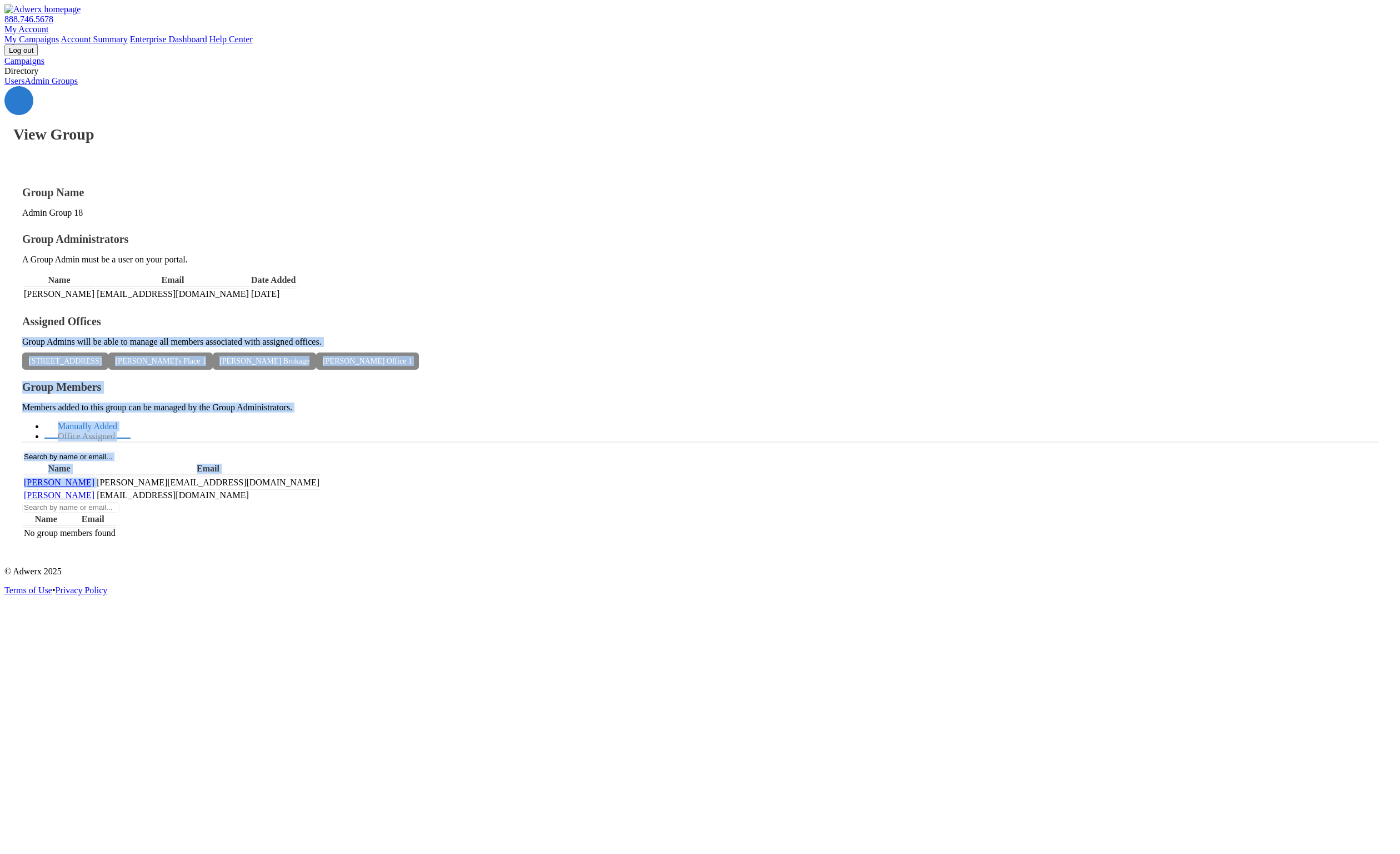
drag, startPoint x: 843, startPoint y: 286, endPoint x: 715, endPoint y: 277, distance: 128.3
click at [715, 277] on div "Group Name Admin Group 18 Group Administrators A Group Admin must be a user on …" at bounding box center [700, 363] width 1356 height 354
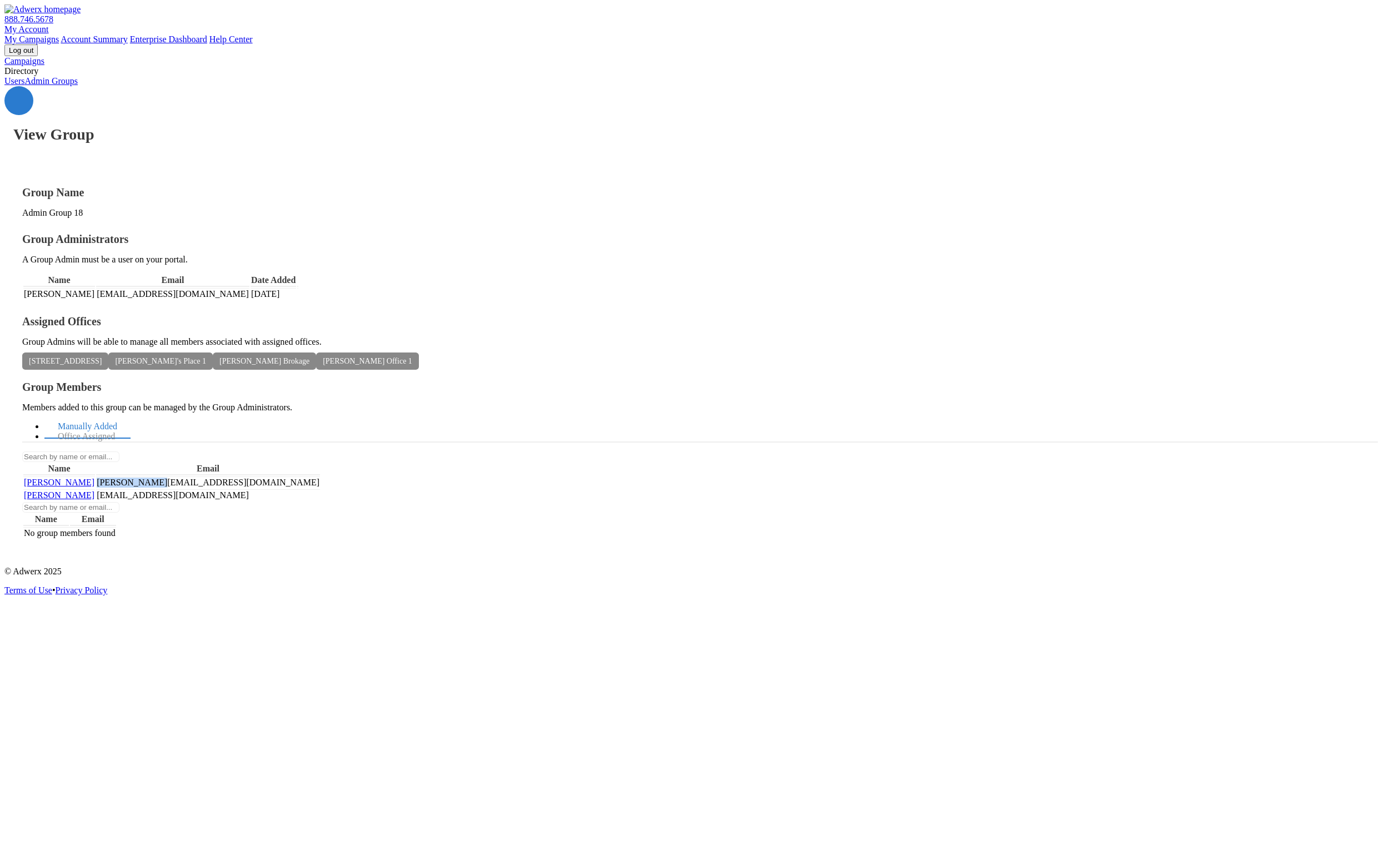
drag, startPoint x: 1186, startPoint y: 275, endPoint x: 1052, endPoint y: 269, distance: 134.1
click at [320, 477] on tr "Jon jon jon@gmail.com" at bounding box center [172, 483] width 297 height 12
copy td "jon@gmail.com"
click at [25, 85] on link "Users" at bounding box center [15, 81] width 20 height 10
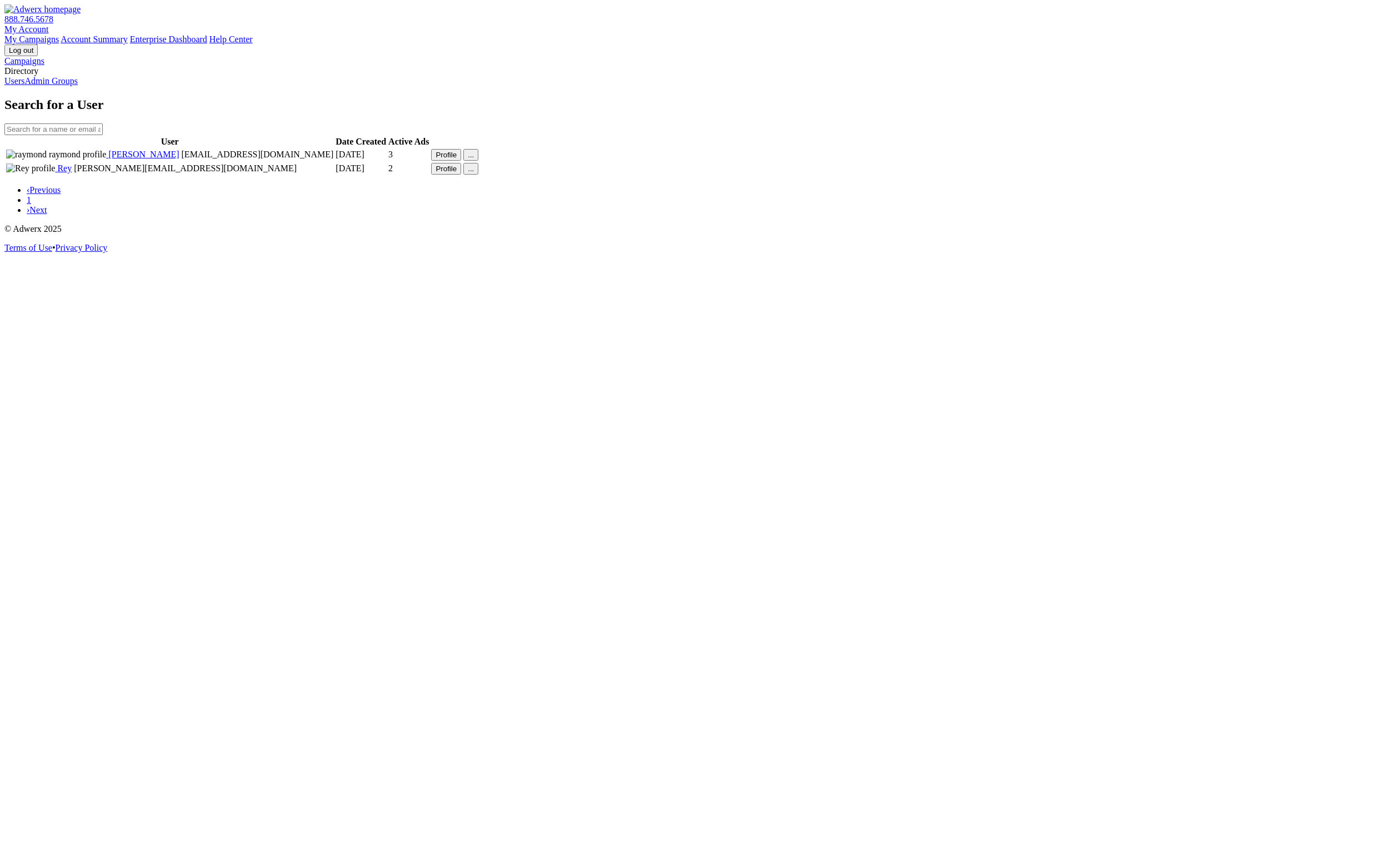
click at [461, 175] on button "Profile" at bounding box center [446, 169] width 30 height 12
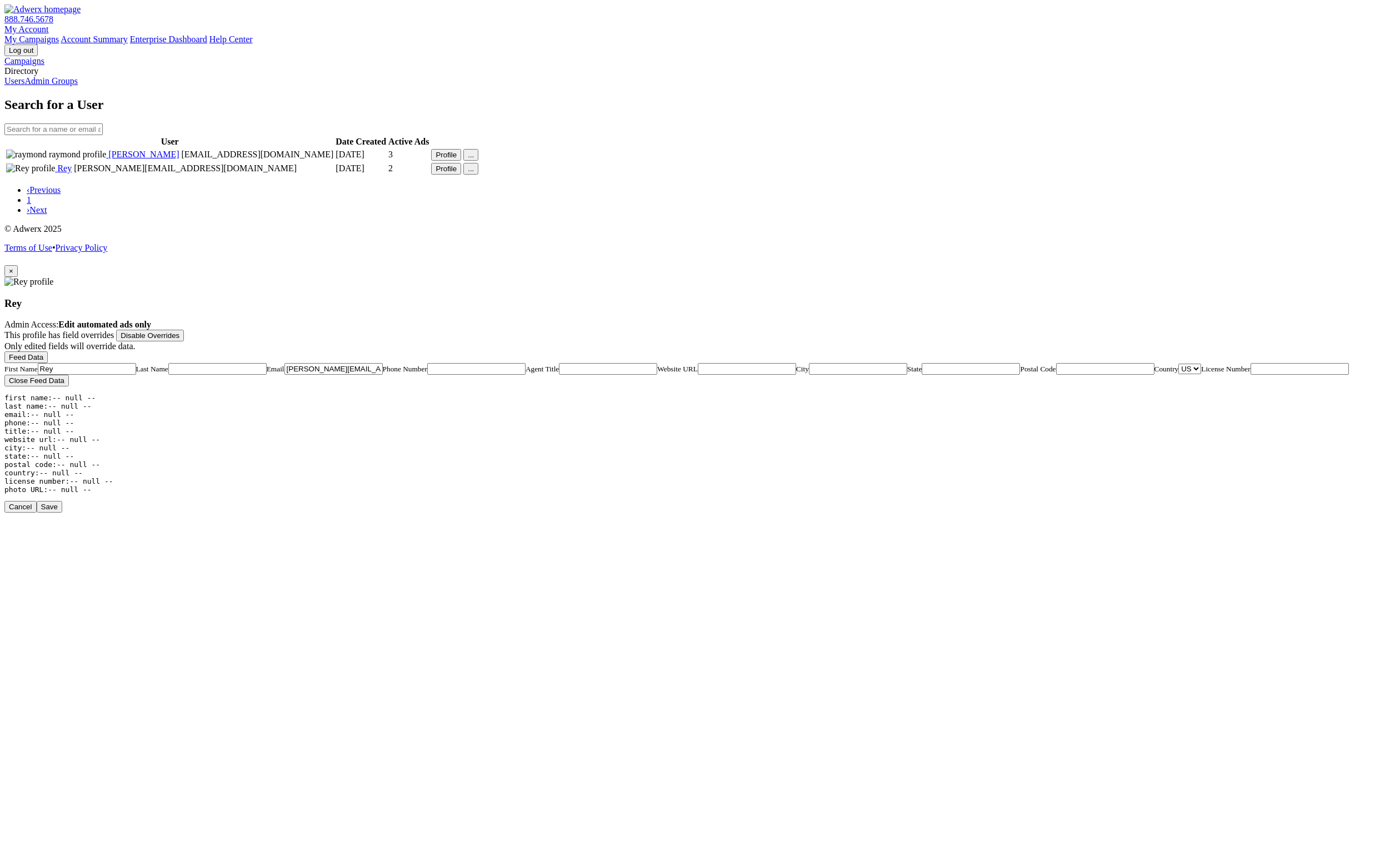
drag, startPoint x: 742, startPoint y: 100, endPoint x: 649, endPoint y: 86, distance: 94.0
click at [649, 277] on div "Rey Admin Access: Edit automated ads only This profile has field overrides Disa…" at bounding box center [700, 385] width 1391 height 217
paste input "jon@gmail.com"
type input "jon@gmail.com"
drag, startPoint x: 766, startPoint y: 102, endPoint x: 699, endPoint y: 93, distance: 67.6
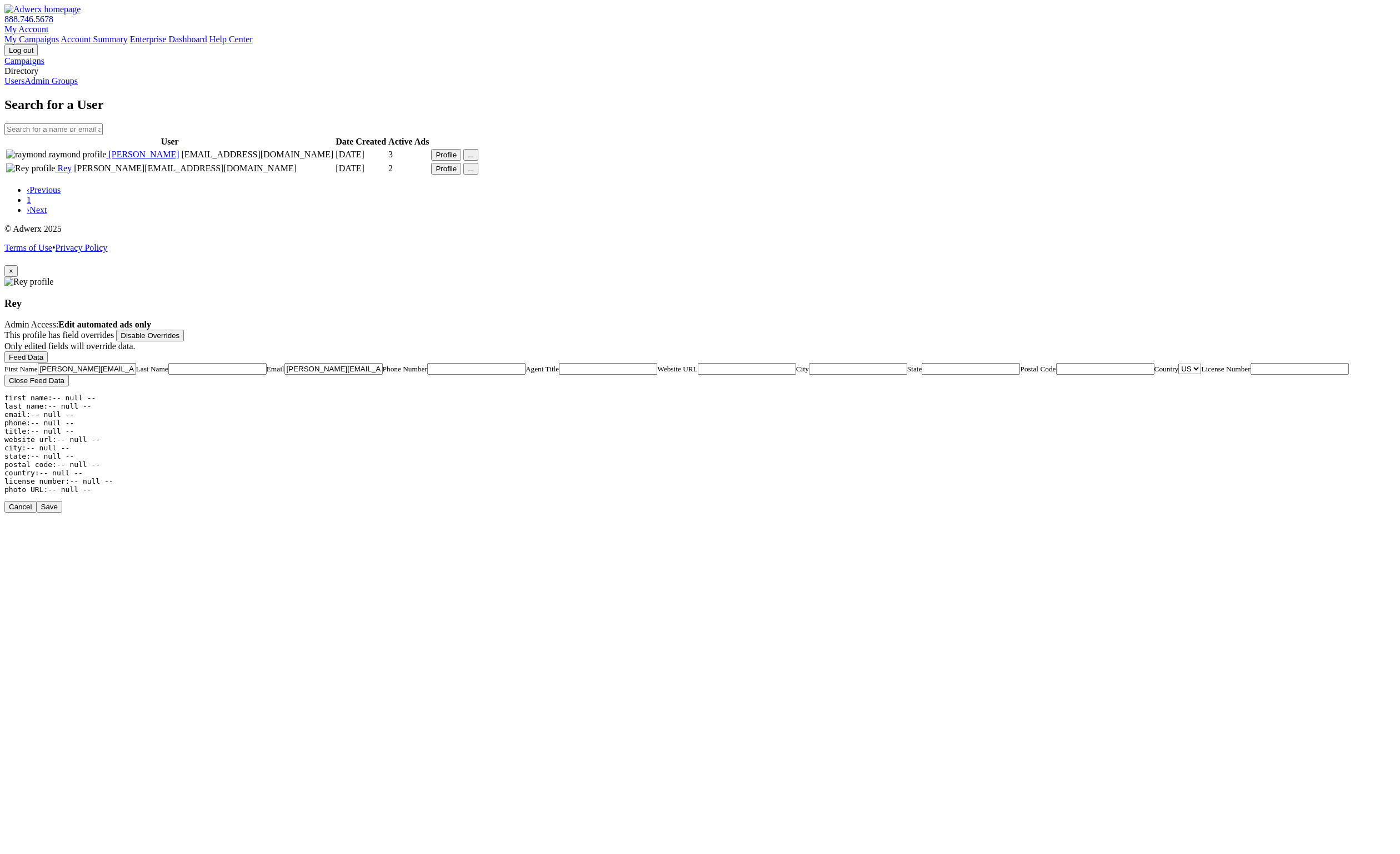
click at [699, 277] on div "Rey Admin Access: Edit automated ads only This profile has field overrides Disa…" at bounding box center [700, 385] width 1391 height 217
click at [14, 266] on span "×" at bounding box center [11, 270] width 5 height 8
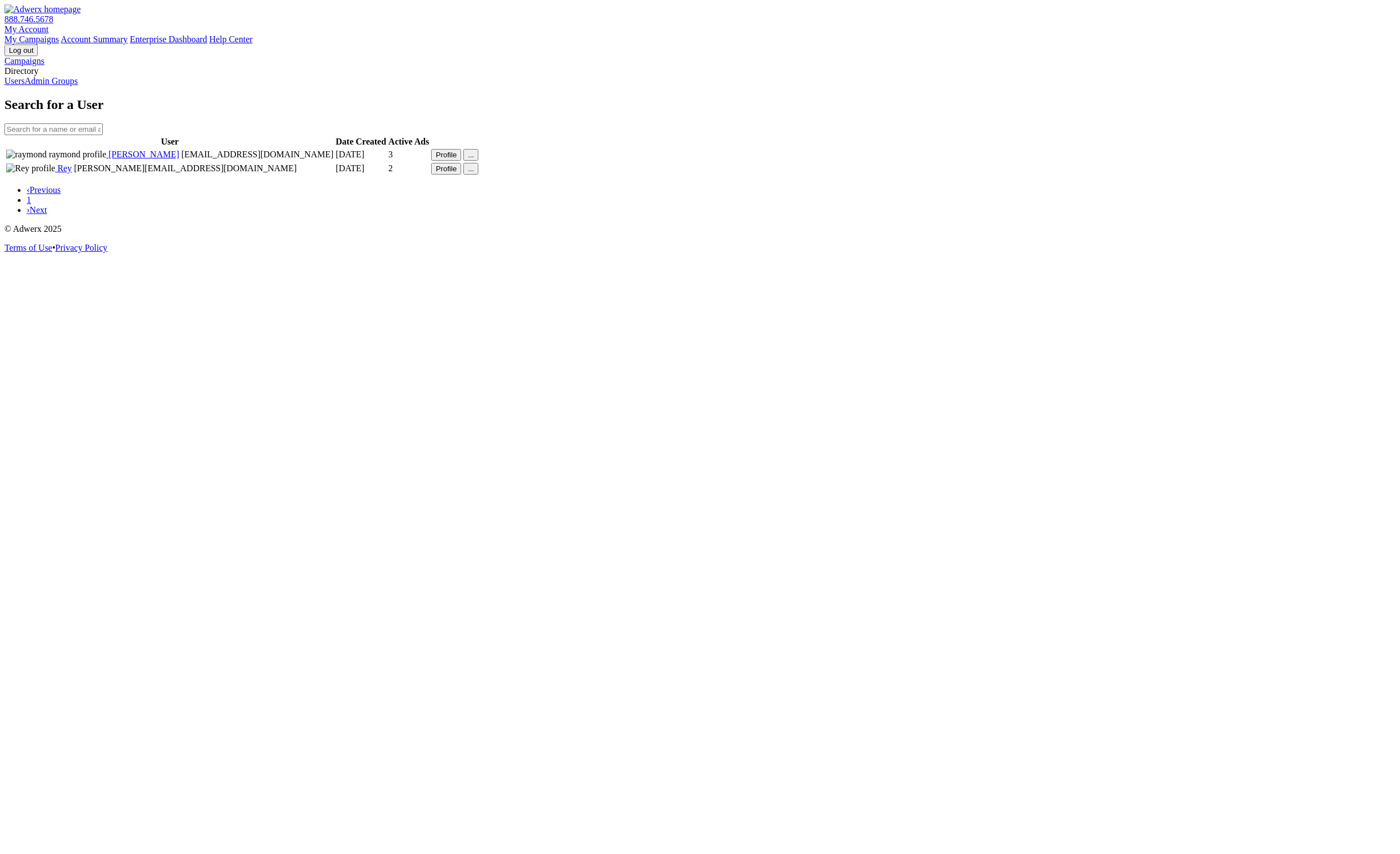
click at [60, 85] on link "Admin Groups" at bounding box center [51, 81] width 53 height 10
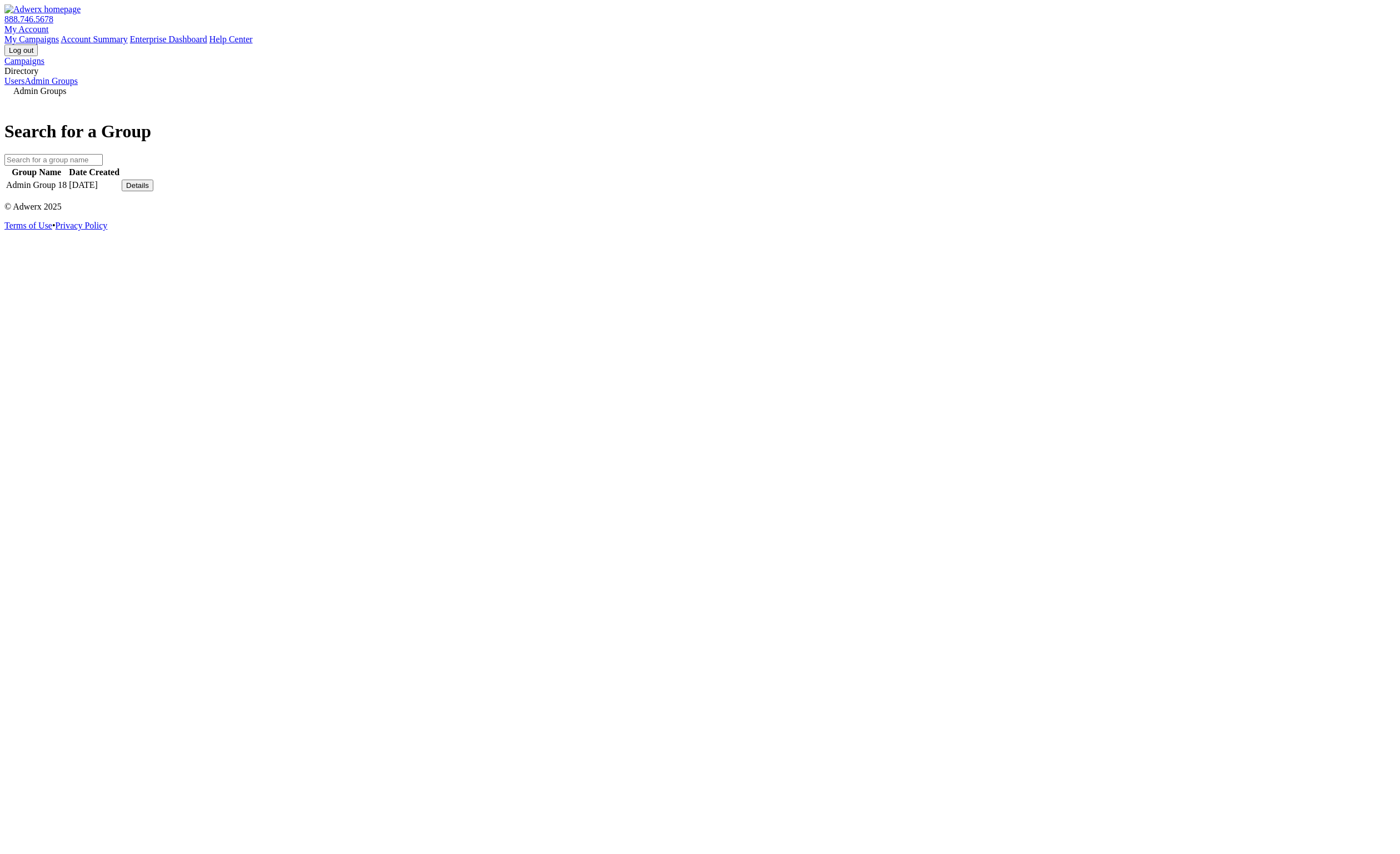
click at [149, 190] on div "Details" at bounding box center [137, 185] width 23 height 8
click at [1048, 181] on link "View Group" at bounding box center [1026, 177] width 44 height 10
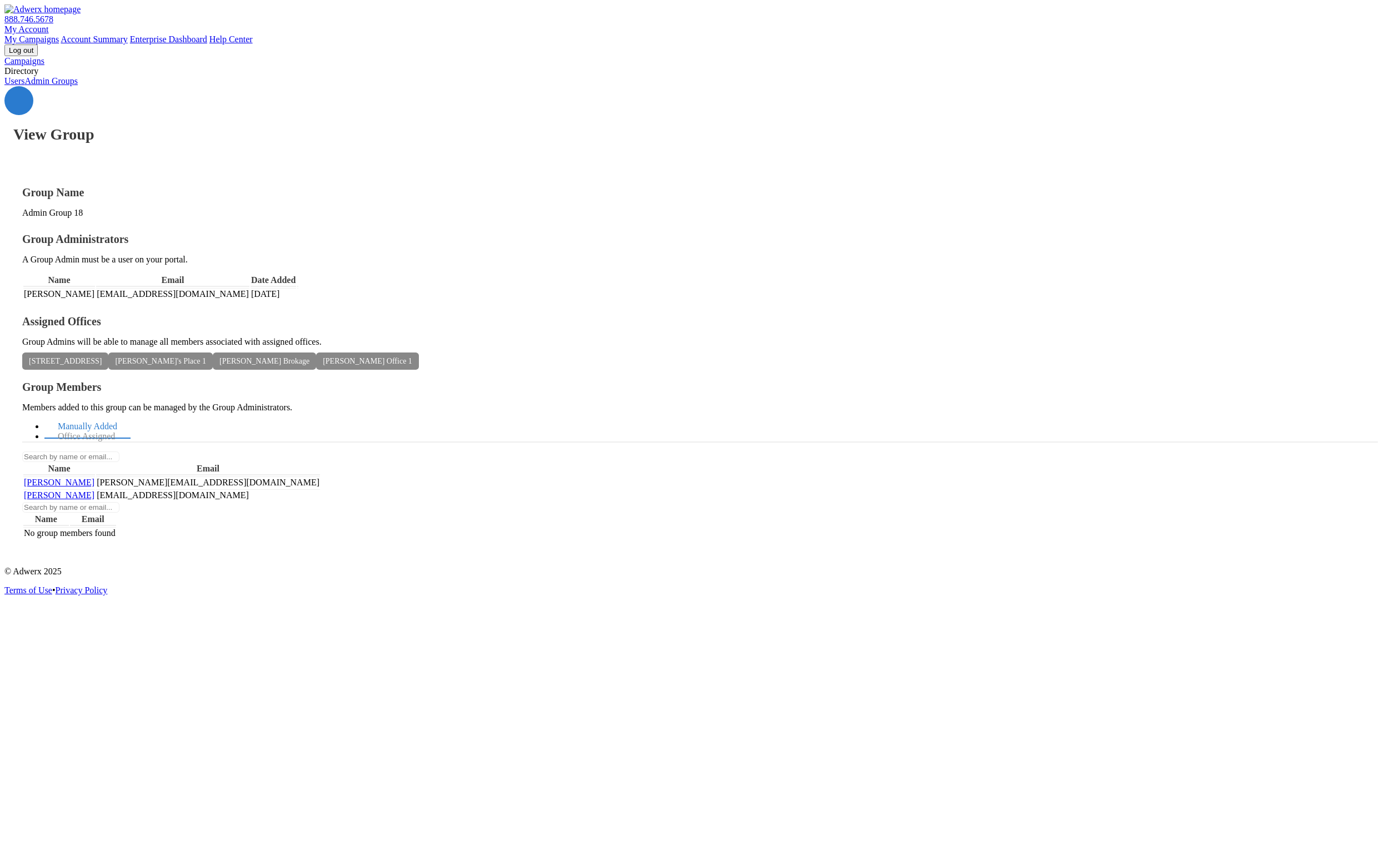
click at [25, 85] on link "Users" at bounding box center [15, 81] width 20 height 10
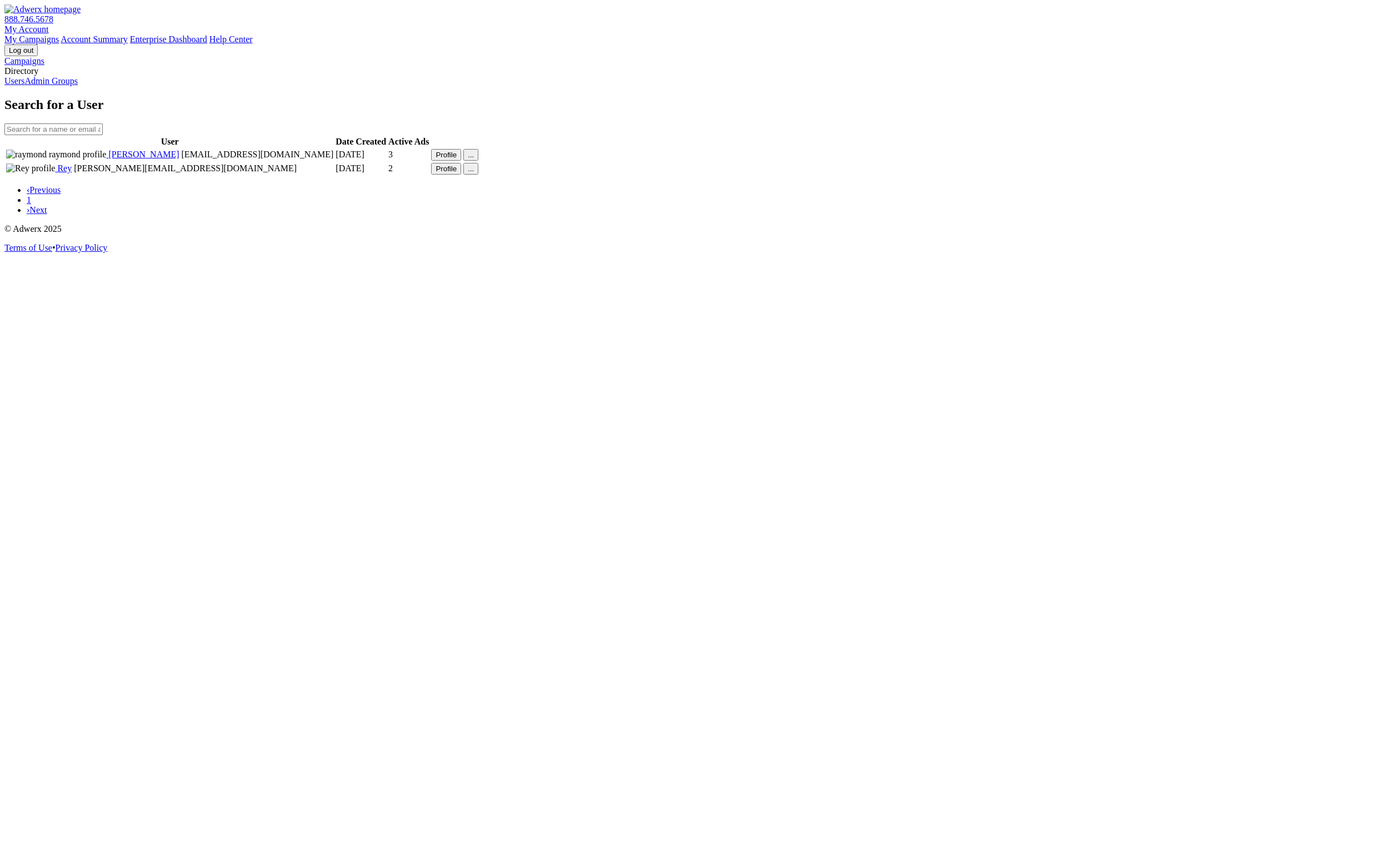
click at [461, 175] on button "Profile" at bounding box center [446, 169] width 30 height 12
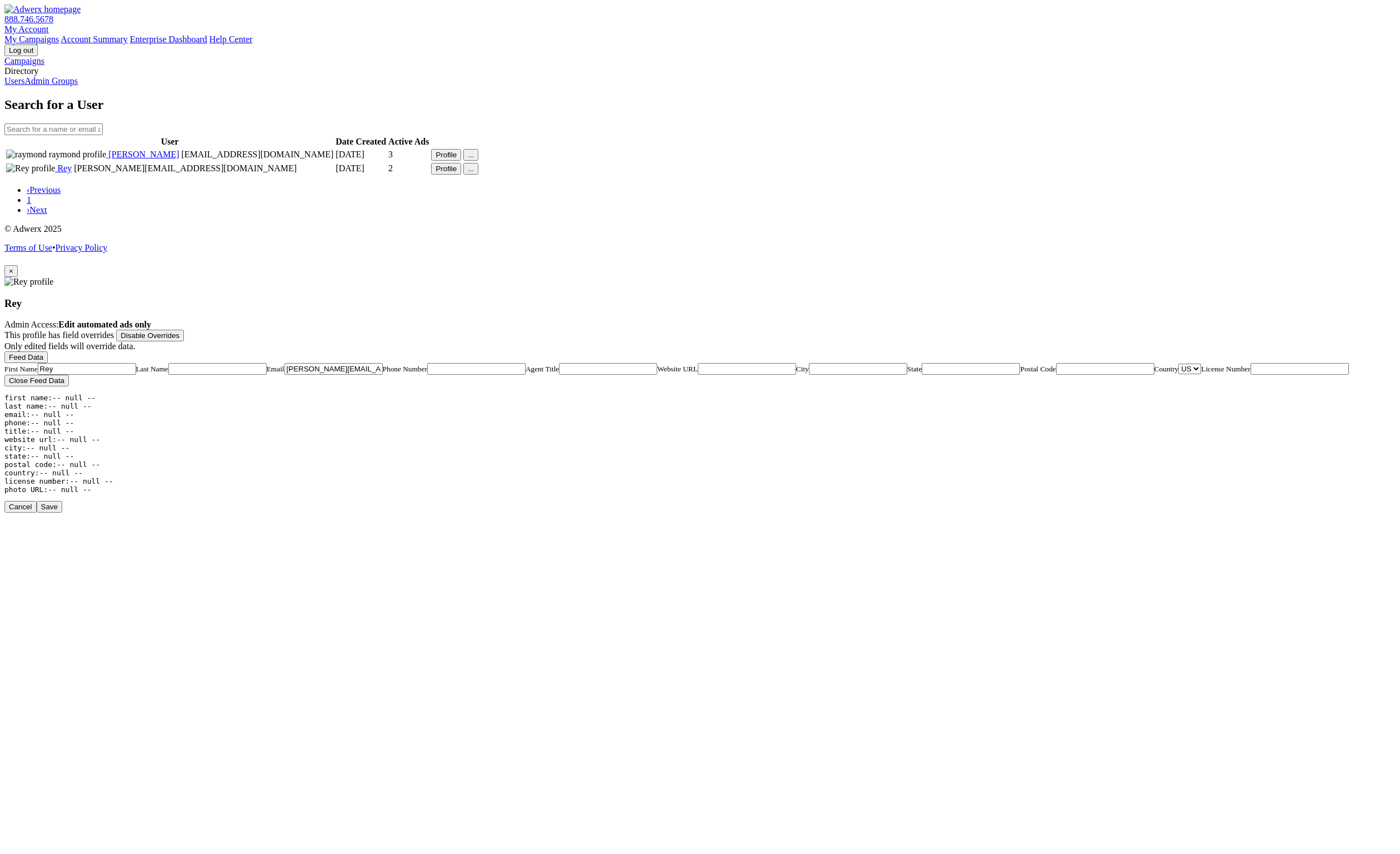
drag, startPoint x: 703, startPoint y: 101, endPoint x: 677, endPoint y: 97, distance: 26.3
click at [677, 277] on div "Rey Admin Access: Edit automated ads only This profile has field overrides Disa…" at bounding box center [700, 385] width 1391 height 217
type input "Jon Jon"
click at [62, 512] on button "Save" at bounding box center [49, 507] width 26 height 12
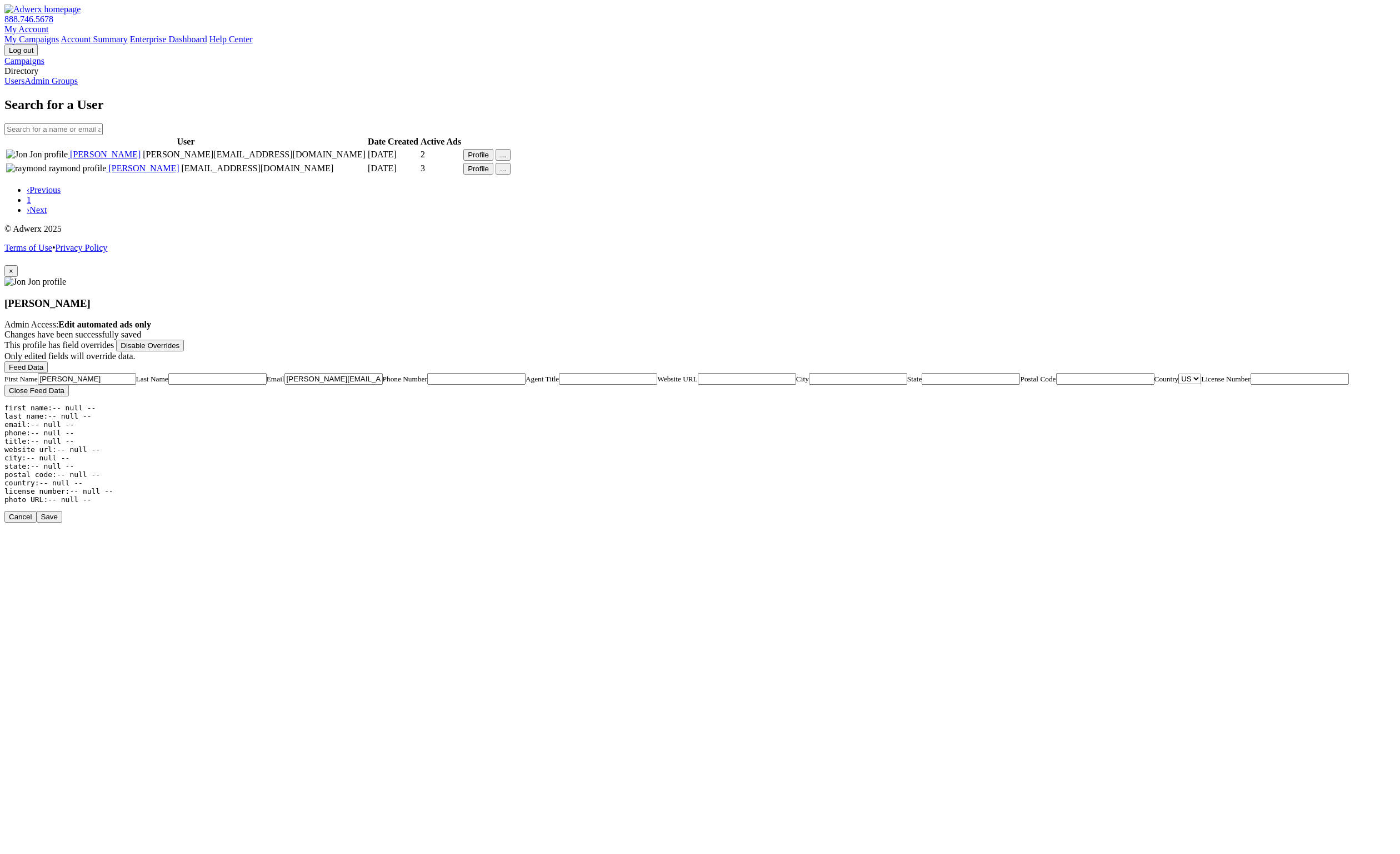
click at [18, 265] on button "×" at bounding box center [12, 271] width 14 height 12
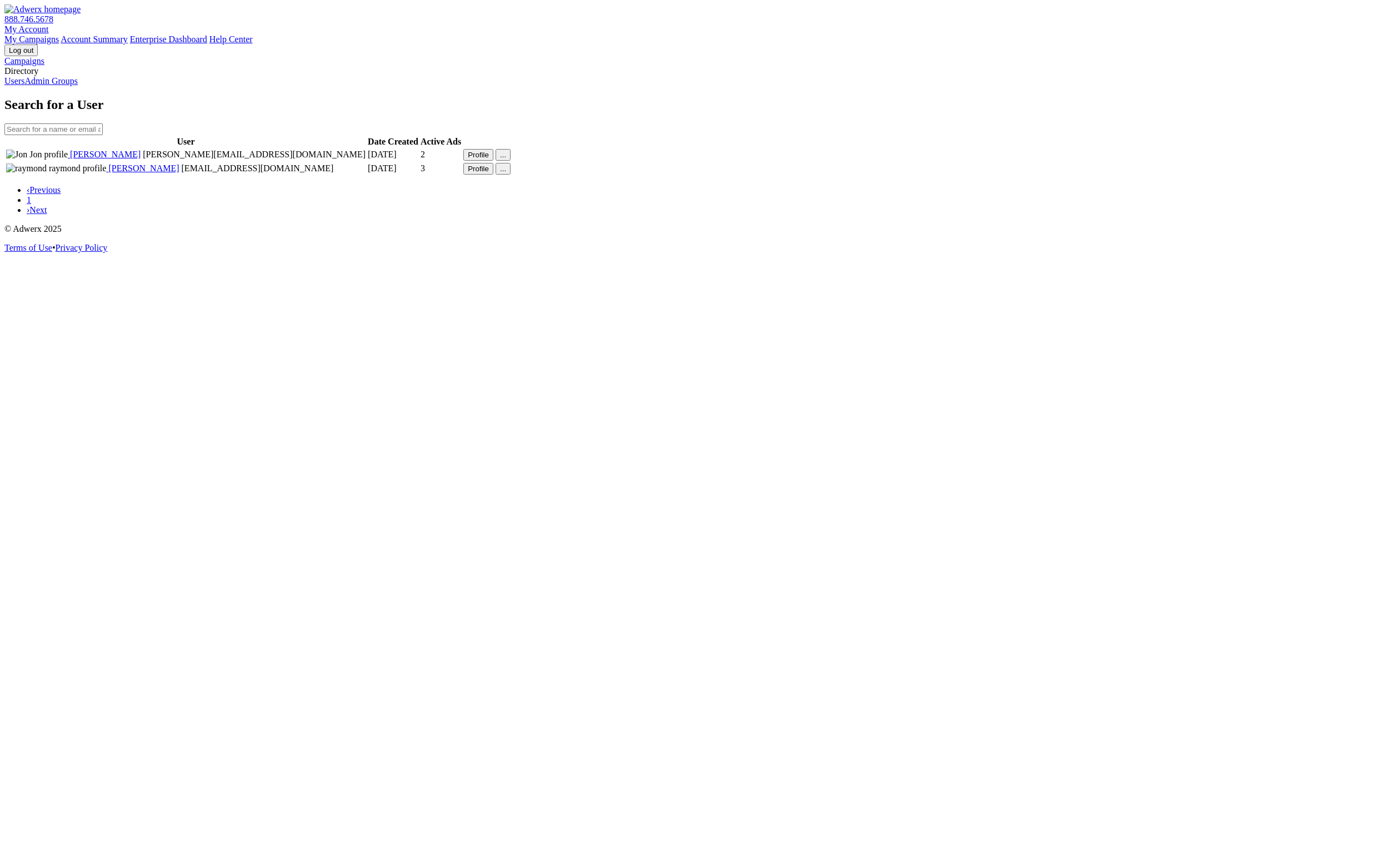
click at [63, 85] on link "Admin Groups" at bounding box center [51, 81] width 53 height 10
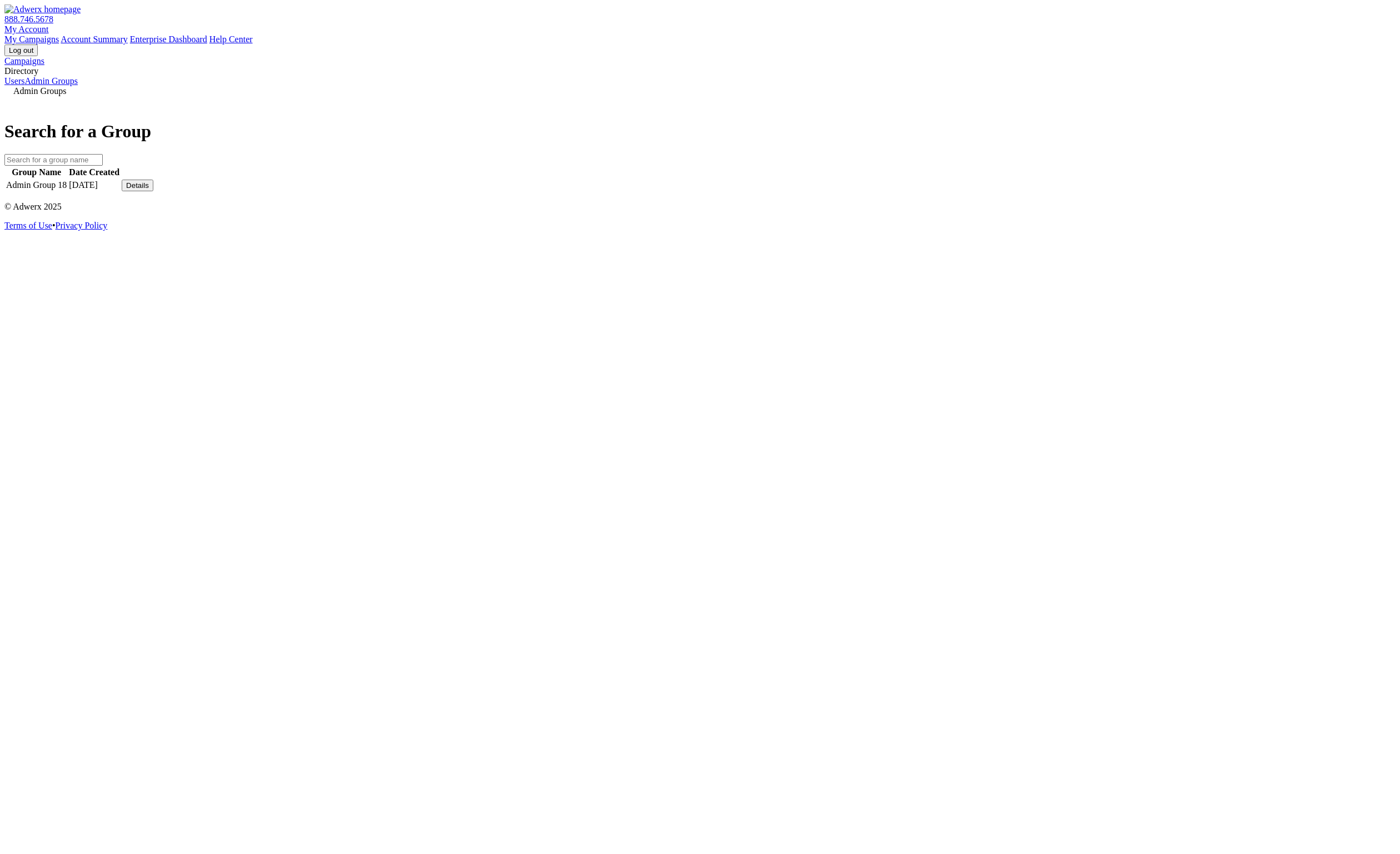
click at [154, 192] on td "Details" at bounding box center [137, 185] width 32 height 13
click at [149, 190] on div "Details" at bounding box center [137, 185] width 23 height 8
click at [1033, 181] on link "View Group" at bounding box center [1026, 177] width 44 height 10
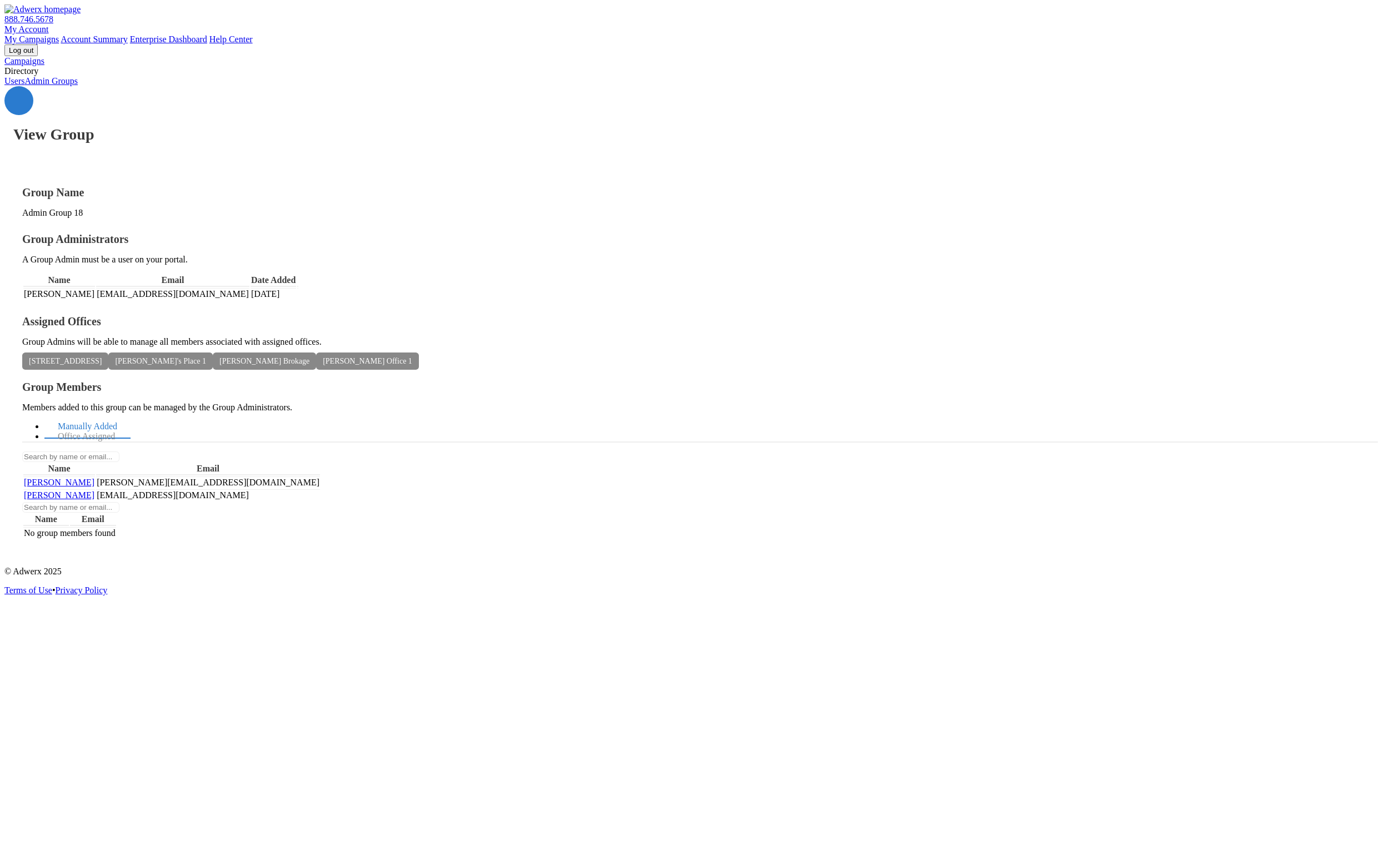
click at [25, 85] on link "Users" at bounding box center [15, 81] width 20 height 10
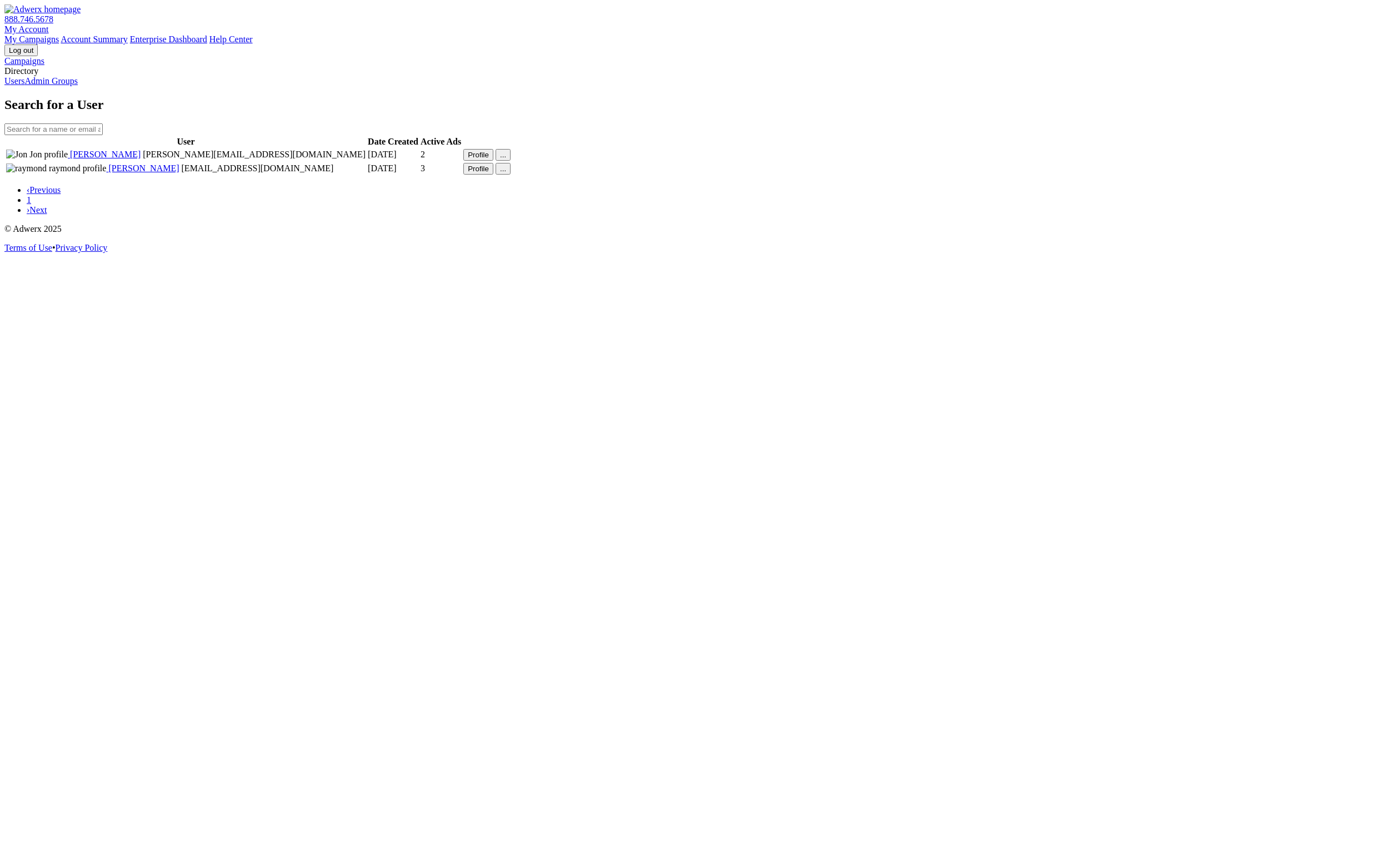
drag, startPoint x: 875, startPoint y: 505, endPoint x: 1004, endPoint y: 303, distance: 239.7
click at [874, 215] on div "Search for a User User Date Created Active Ads Jon Jon jon@gmail.com 5/5/2025 2…" at bounding box center [700, 156] width 1391 height 118
click at [44, 66] on link "Campaigns" at bounding box center [25, 61] width 40 height 10
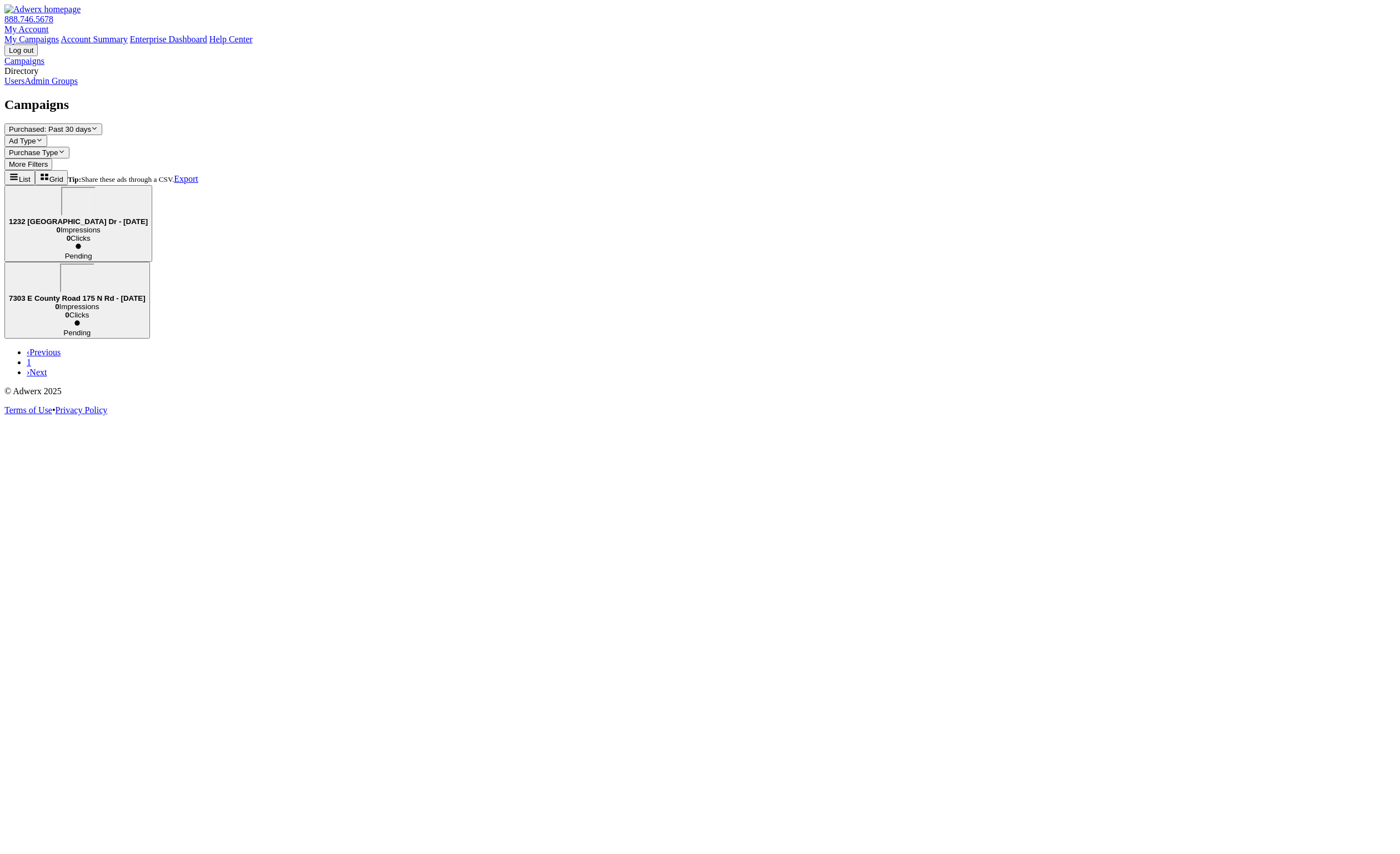
click at [25, 85] on link "Users" at bounding box center [15, 81] width 20 height 10
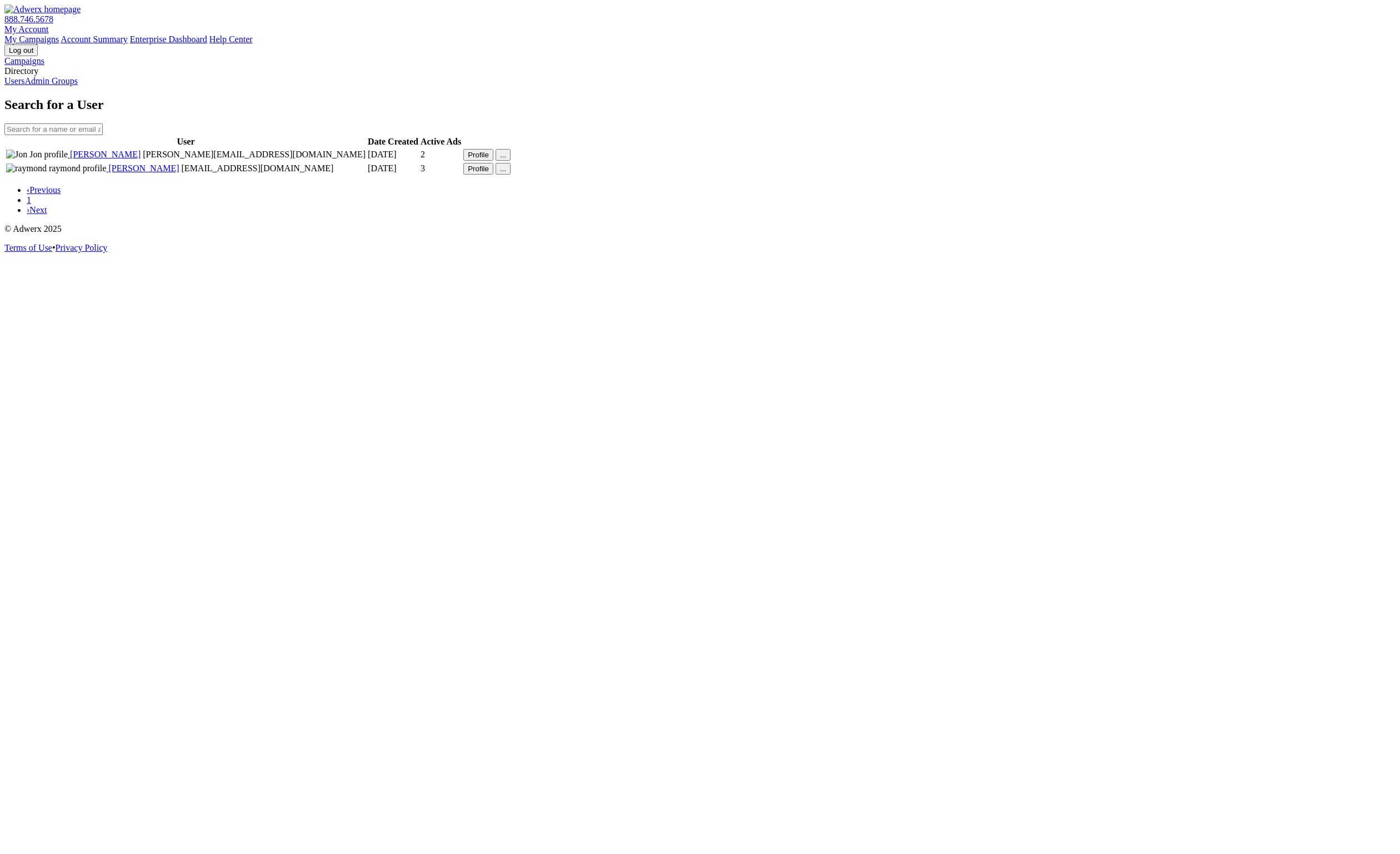
click at [69, 85] on link "Admin Groups" at bounding box center [51, 81] width 53 height 10
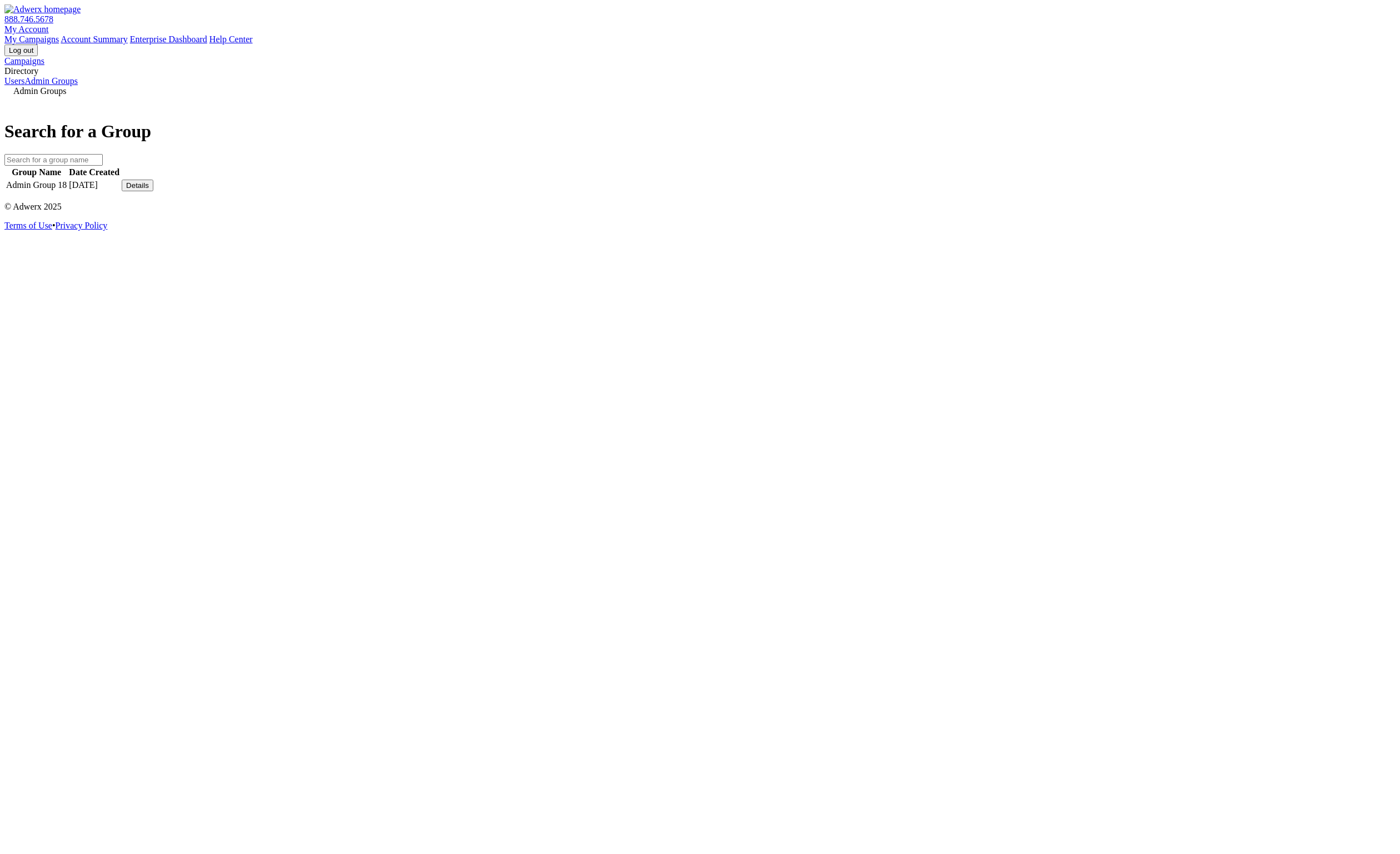
click at [149, 190] on div "Details" at bounding box center [137, 185] width 23 height 8
click at [1043, 181] on link "View Group" at bounding box center [1026, 177] width 44 height 10
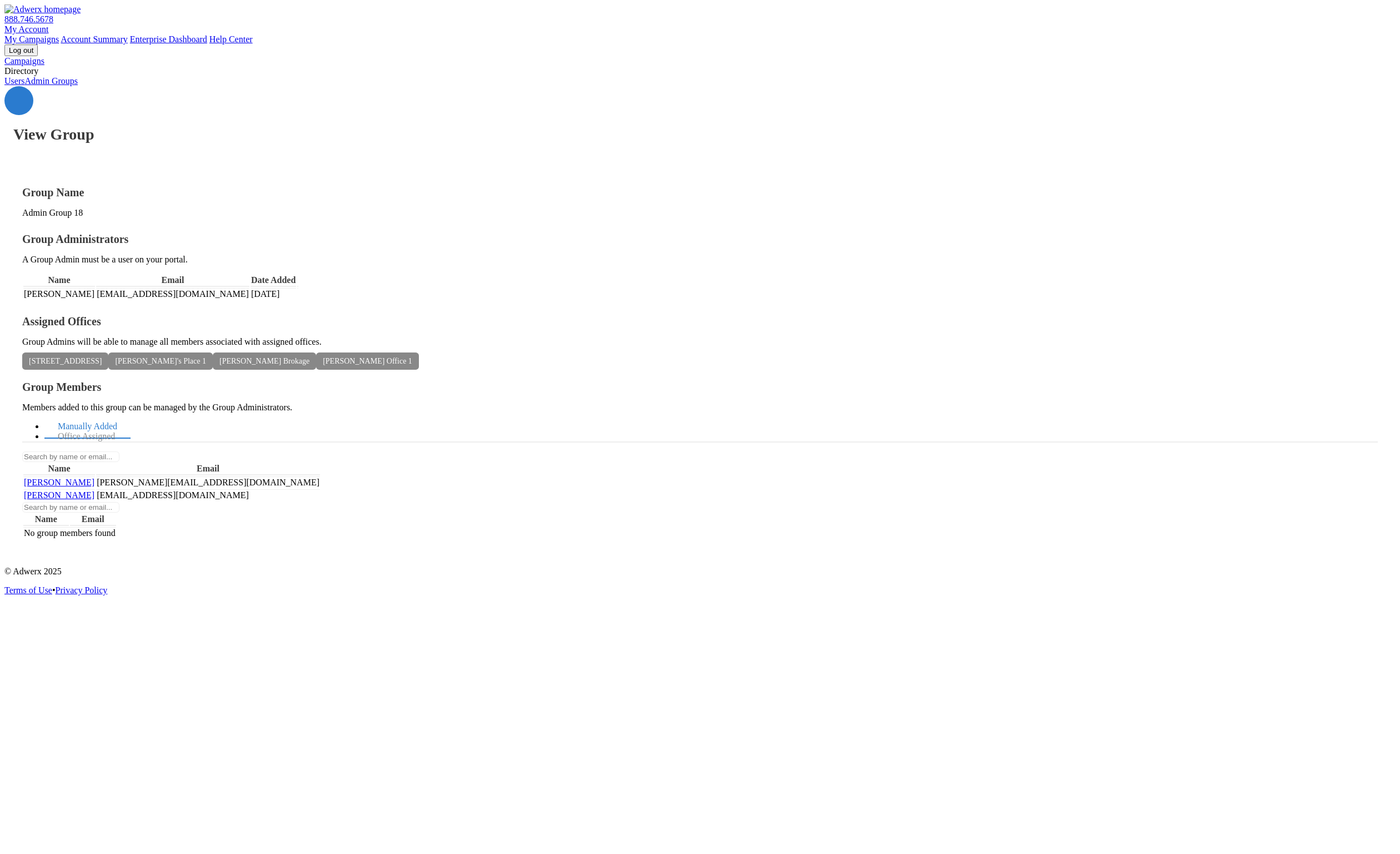
click at [94, 478] on span "Jon jon" at bounding box center [59, 483] width 71 height 10
click at [857, 548] on div "View Group Group Name Admin Group 18 Group Administrators A Group Admin must be…" at bounding box center [700, 322] width 1391 height 472
click at [25, 85] on link "Users" at bounding box center [15, 81] width 20 height 10
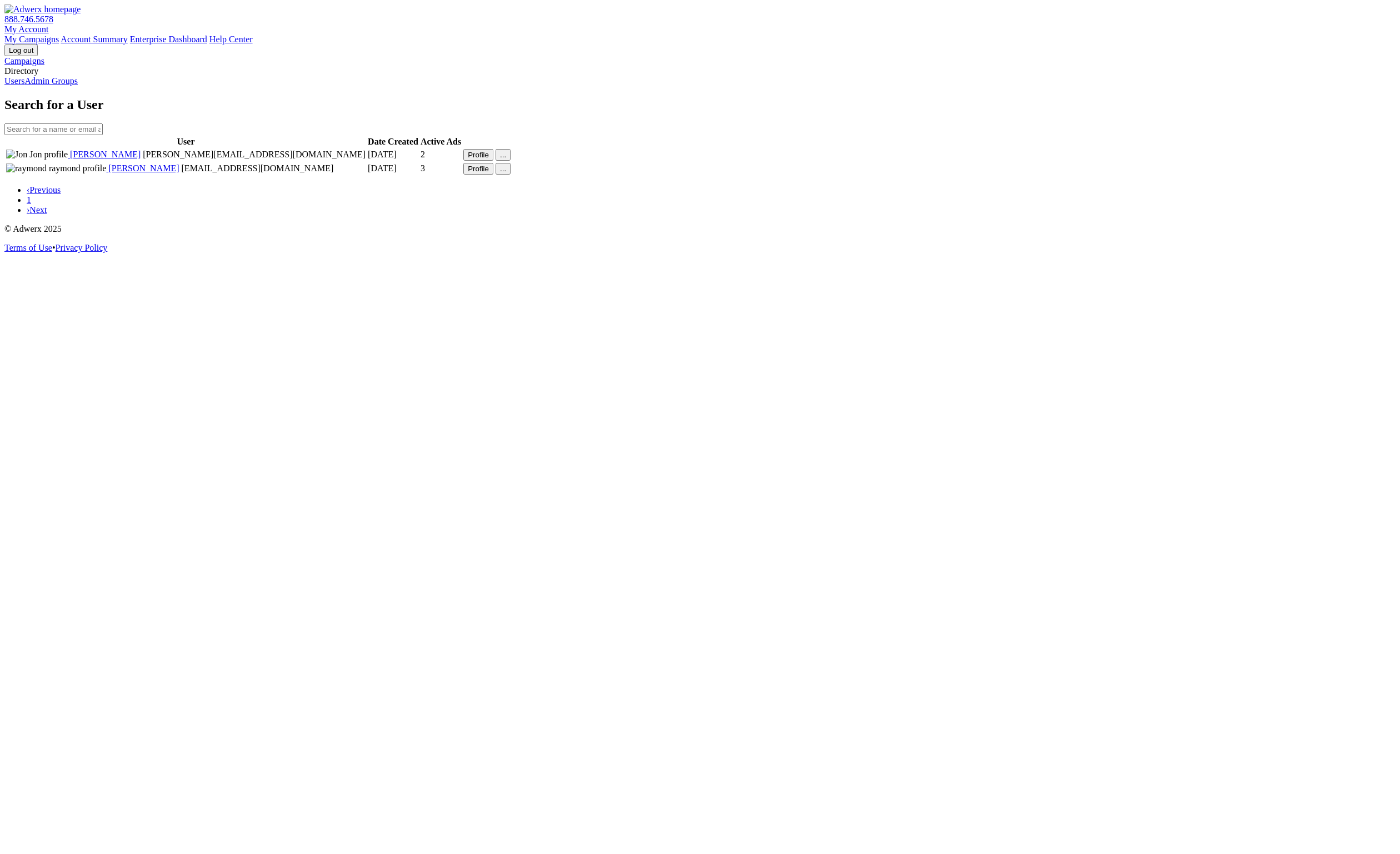
click at [44, 59] on link "Campaigns" at bounding box center [25, 61] width 40 height 10
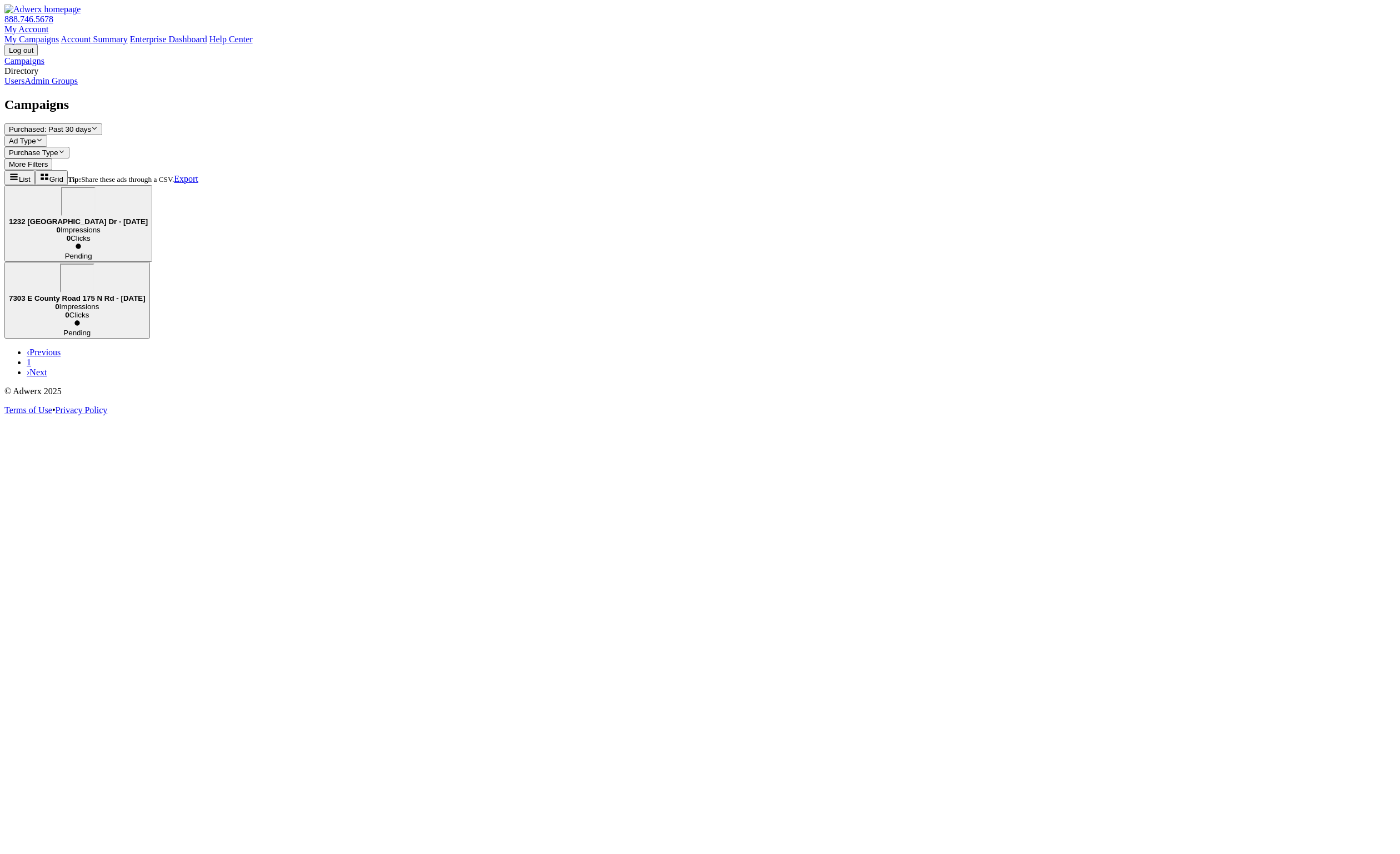
click at [25, 85] on link "Users" at bounding box center [15, 81] width 20 height 10
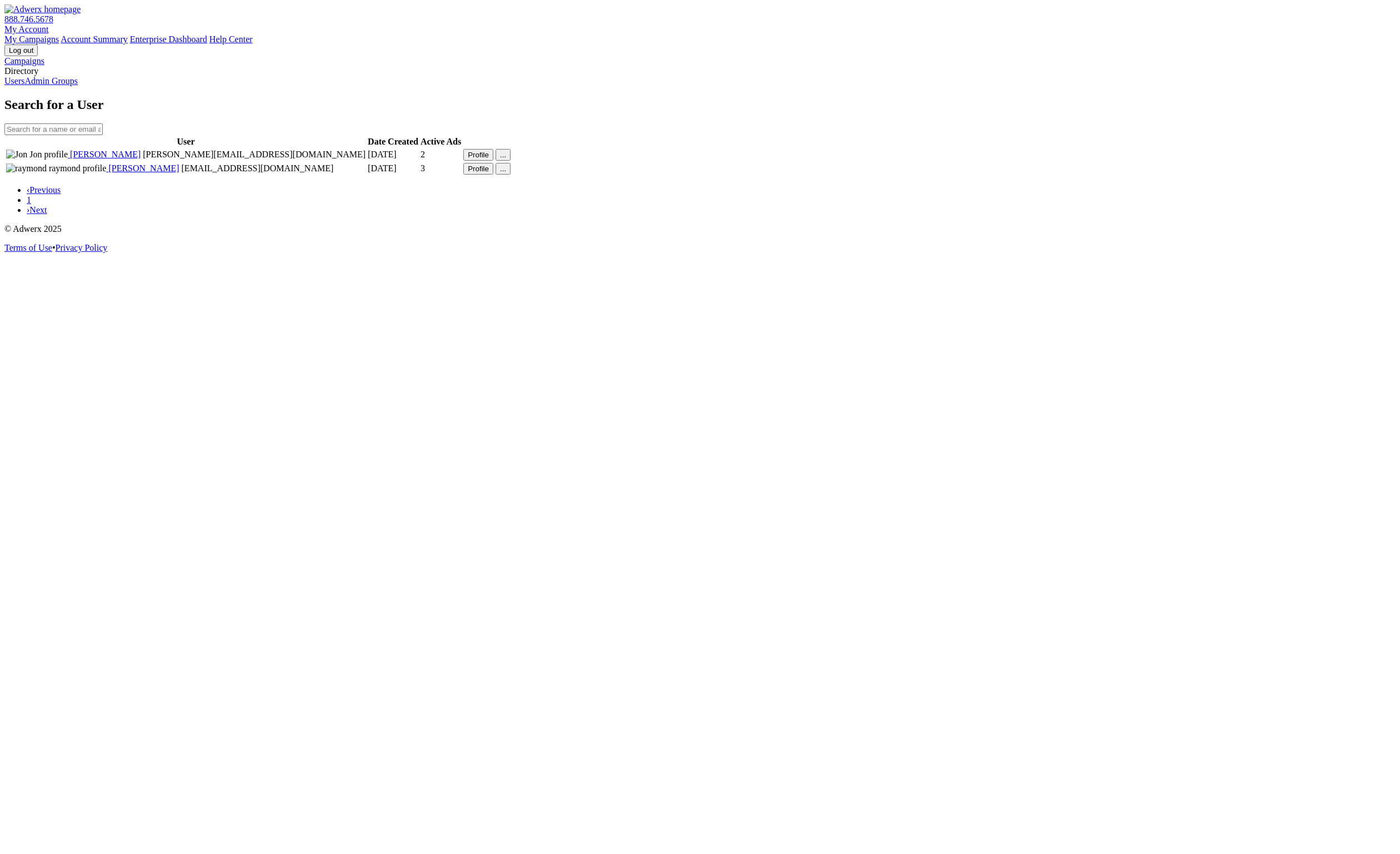
click at [493, 160] on button "Profile" at bounding box center [478, 155] width 30 height 12
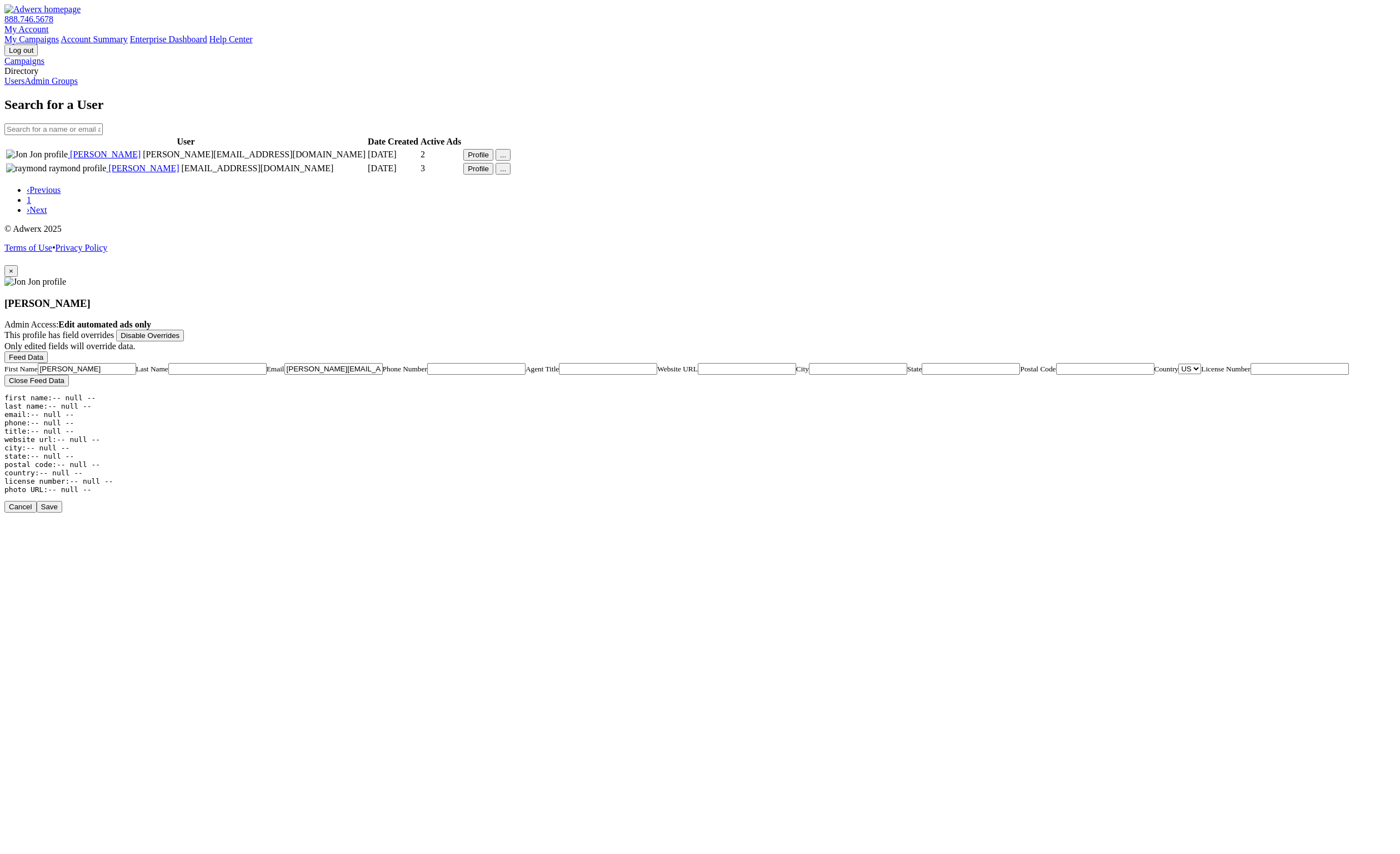
click at [14, 266] on span "×" at bounding box center [11, 270] width 5 height 8
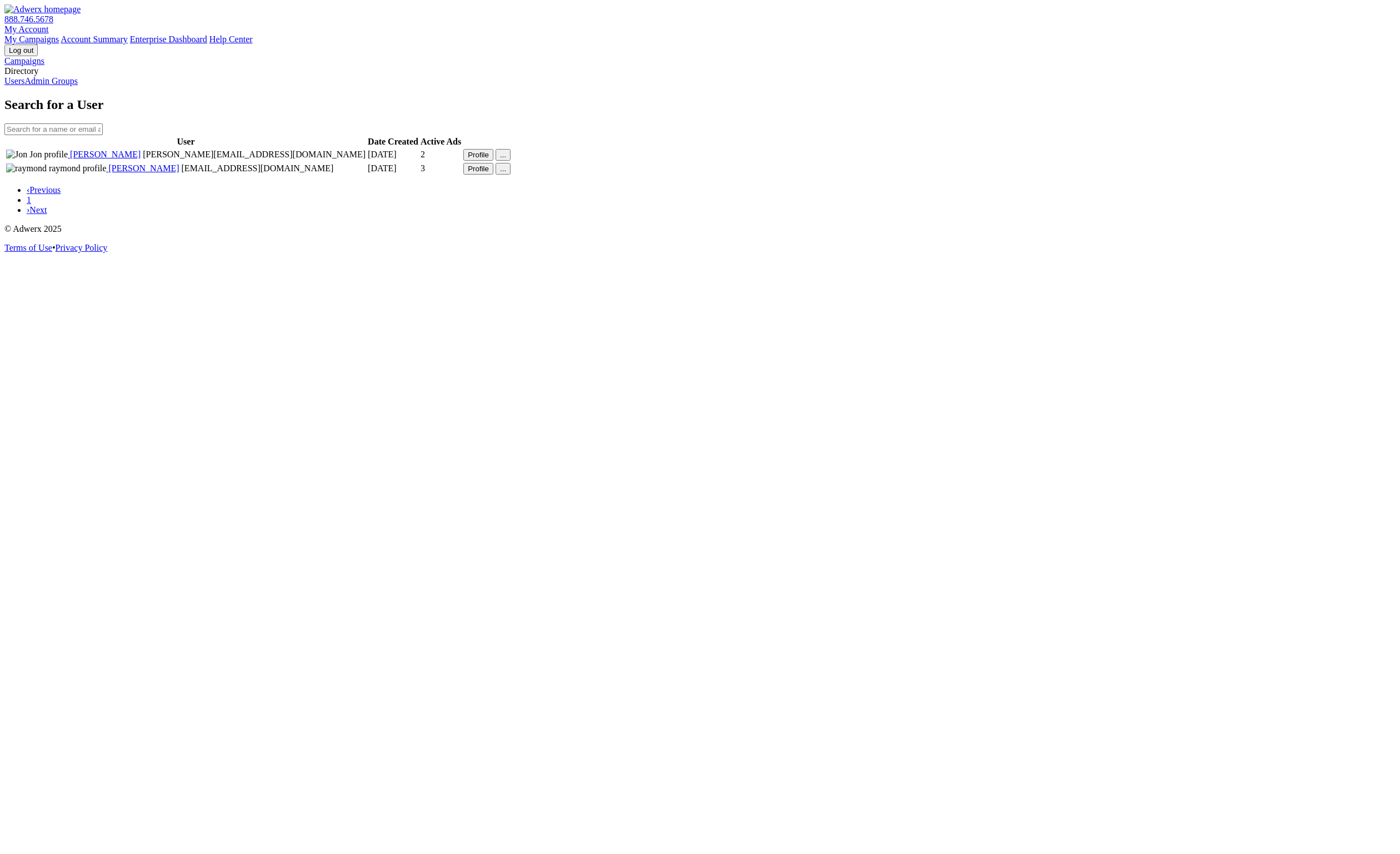
click at [78, 85] on link "Admin Groups" at bounding box center [51, 81] width 53 height 10
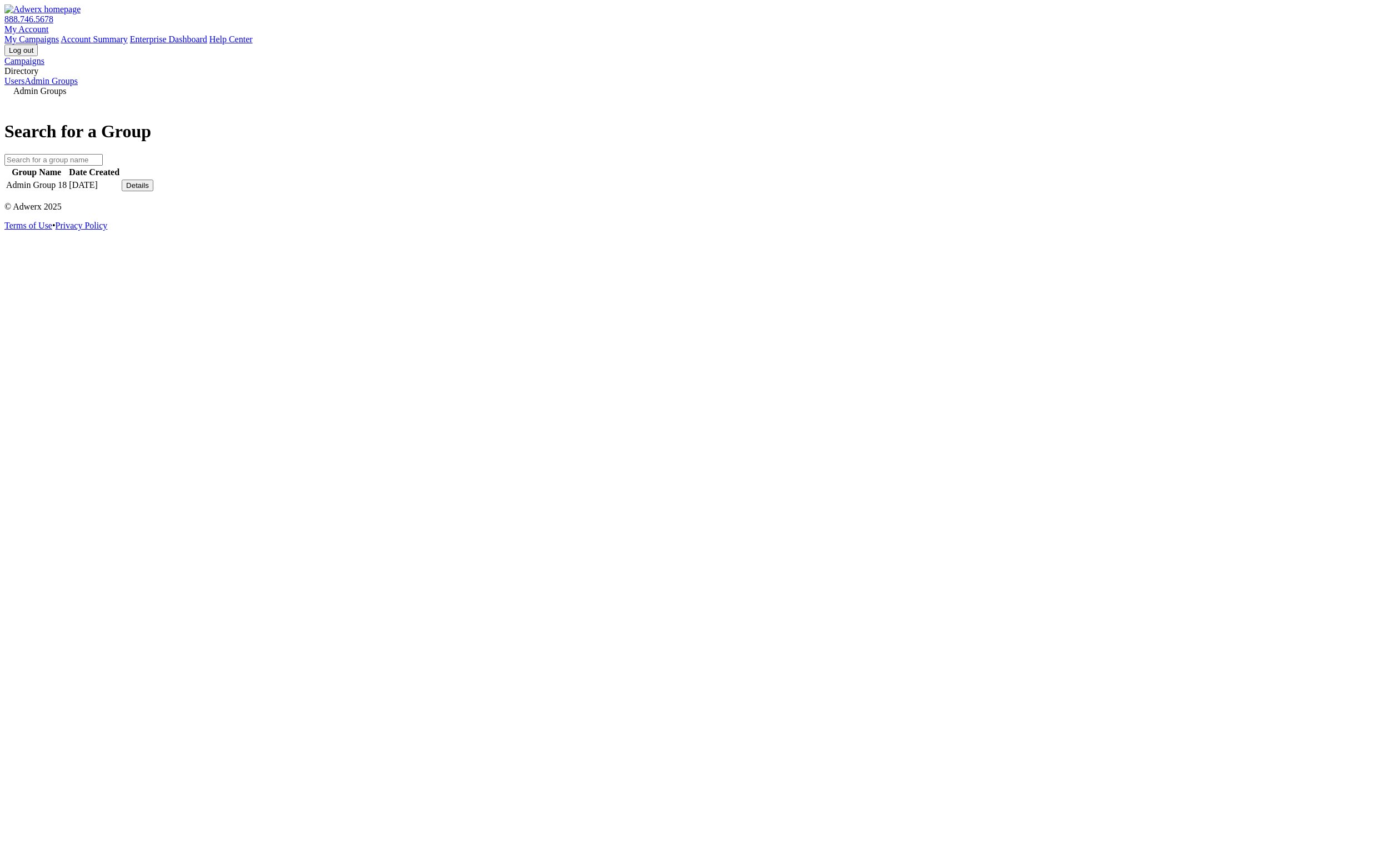
click at [149, 190] on div "Details" at bounding box center [137, 185] width 23 height 8
click at [1048, 181] on link "View Group" at bounding box center [1026, 177] width 44 height 10
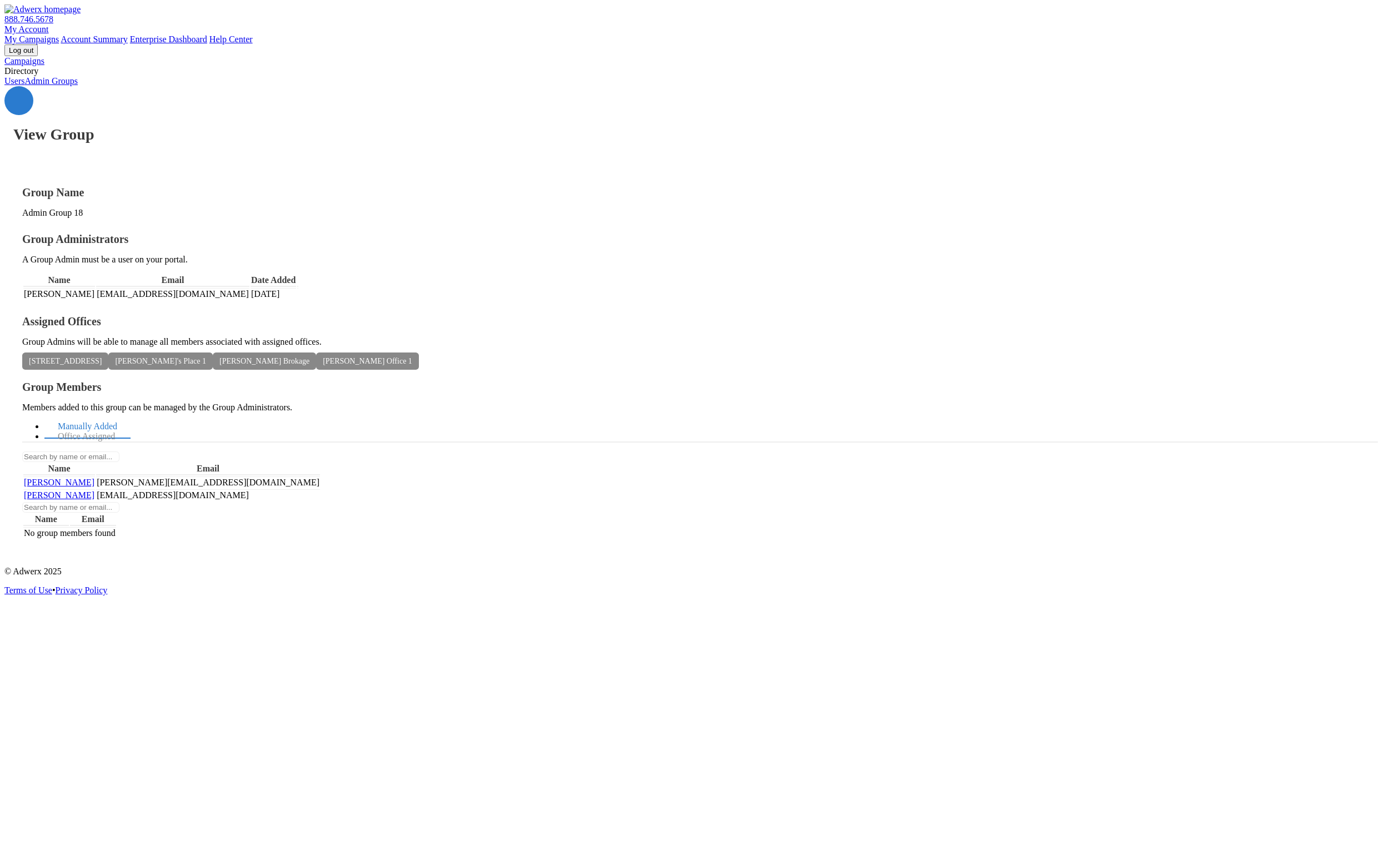
click at [94, 478] on span "Jon jon" at bounding box center [59, 483] width 71 height 10
